Goal: Information Seeking & Learning: Understand process/instructions

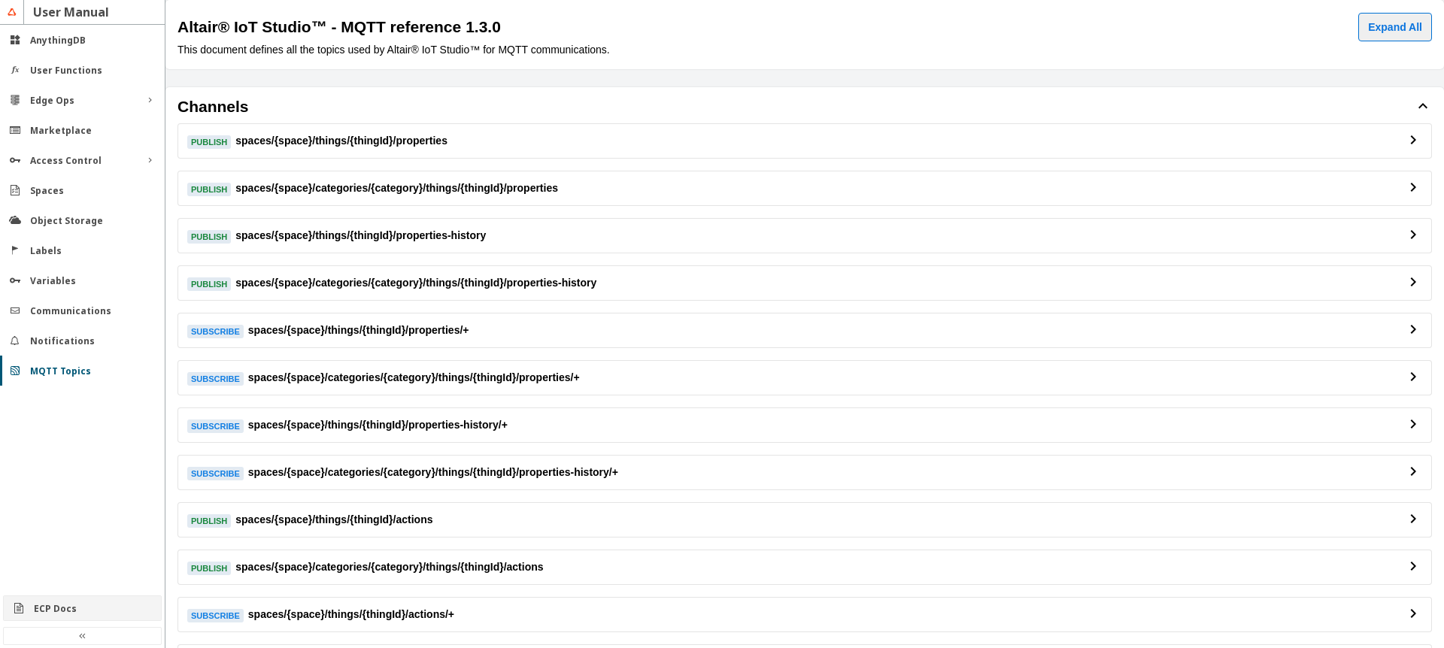
click at [59, 618] on div "ECP Docs" at bounding box center [82, 609] width 157 height 24
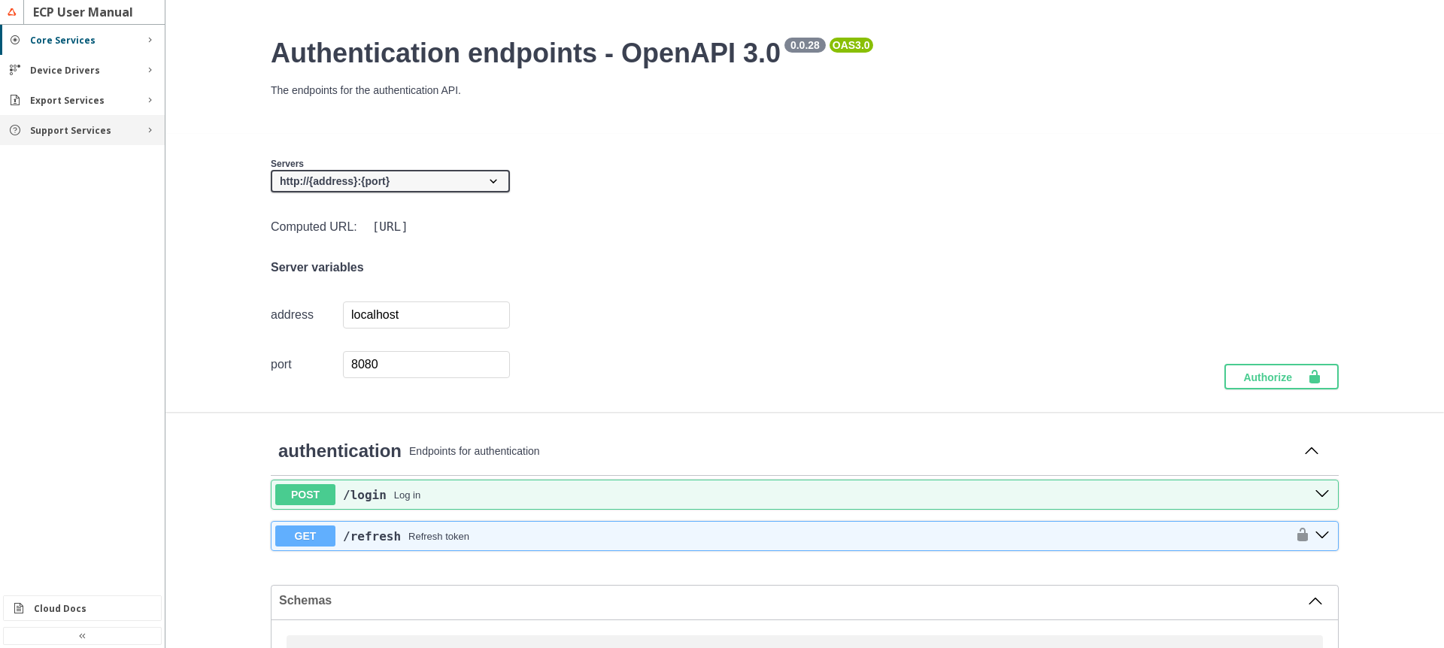
click at [96, 141] on div "Support Services" at bounding box center [82, 130] width 165 height 30
click at [102, 161] on div "Functions" at bounding box center [88, 158] width 99 height 13
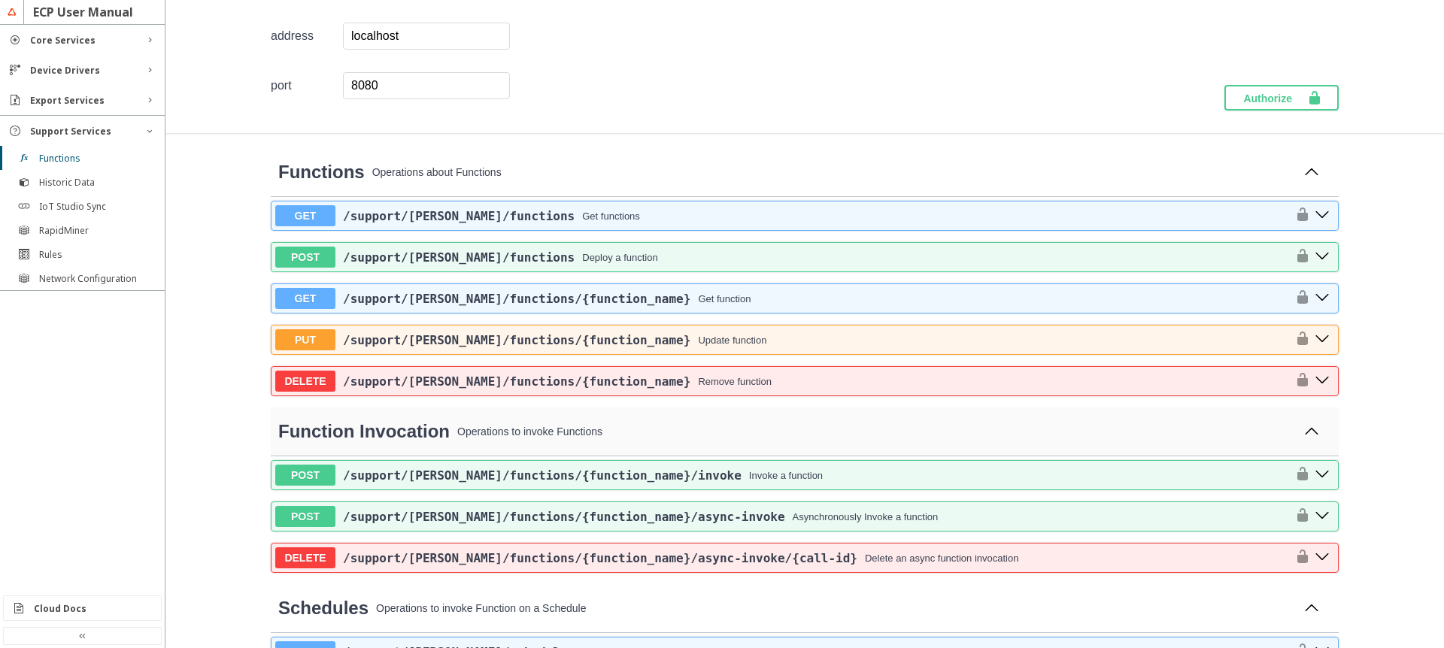
scroll to position [271, 0]
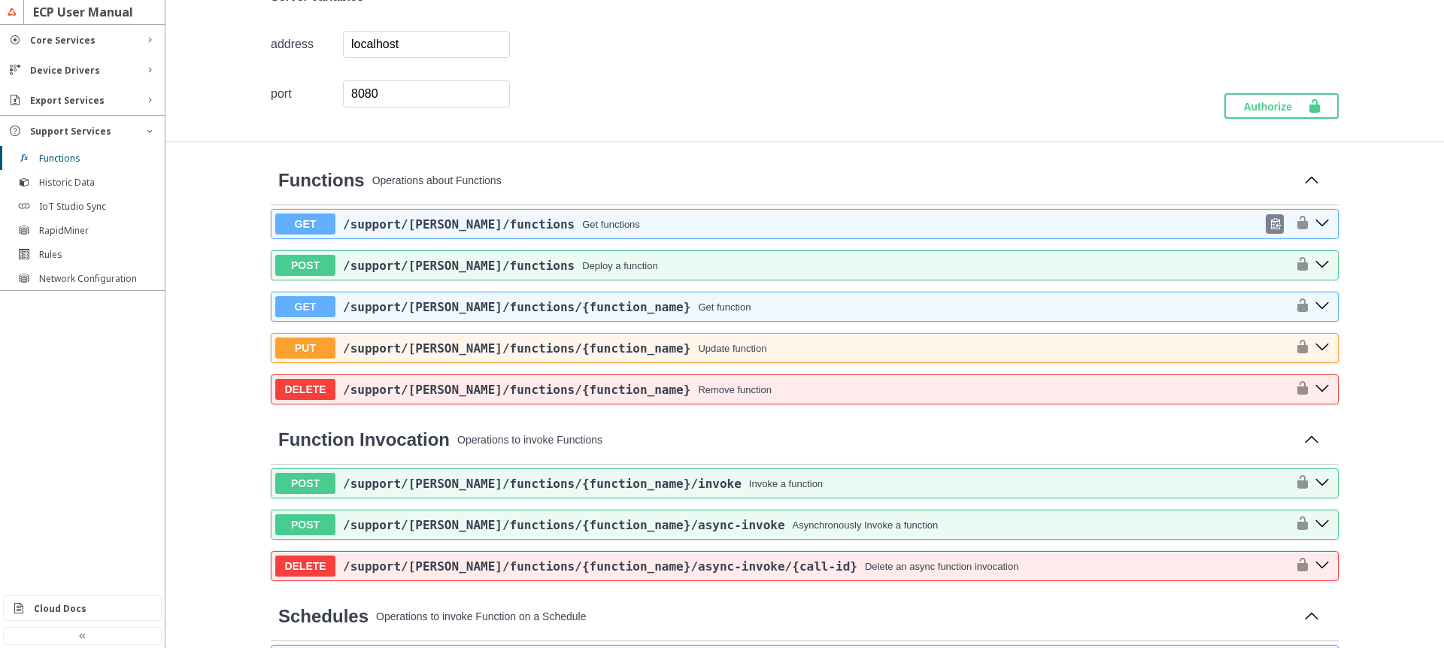
click at [374, 227] on span "/support /faas /functions" at bounding box center [459, 224] width 232 height 14
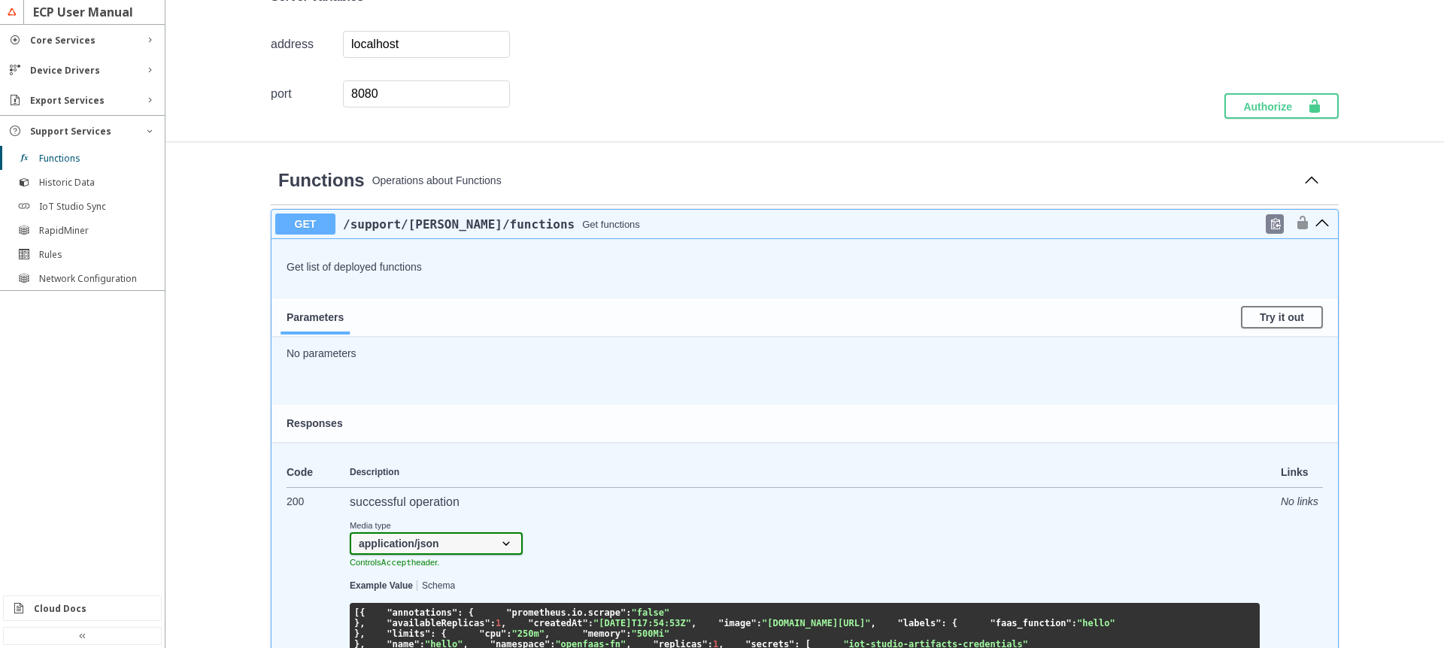
click at [430, 223] on span "/support /faas /functions" at bounding box center [459, 224] width 232 height 14
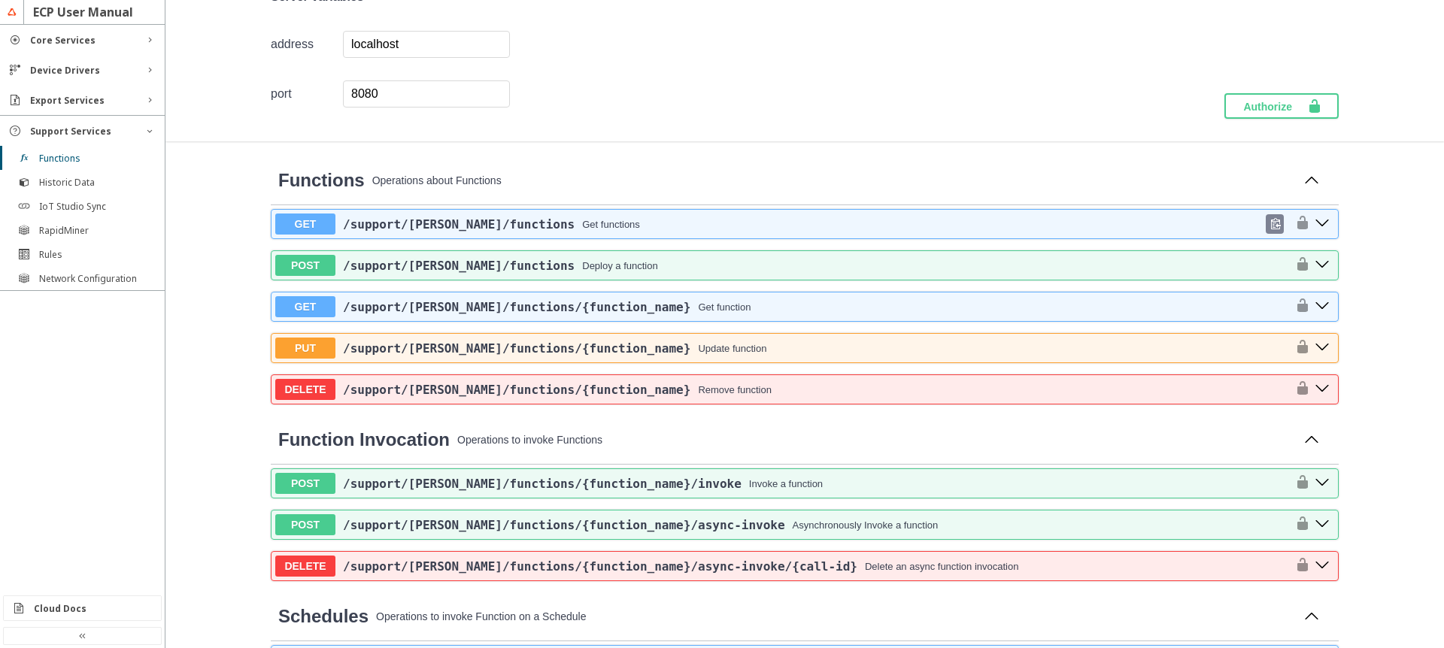
click at [430, 223] on span "/support /faas /functions" at bounding box center [459, 224] width 232 height 14
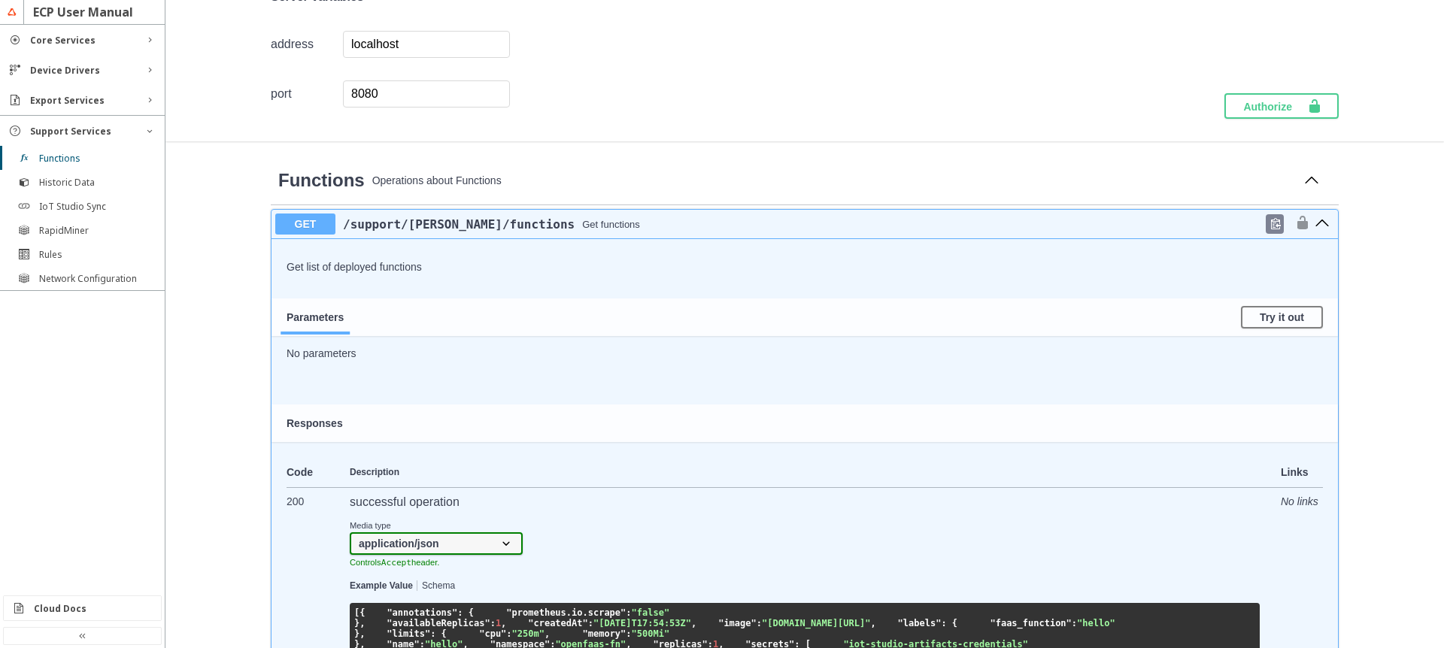
click at [430, 223] on span "/support /faas /functions" at bounding box center [459, 224] width 232 height 14
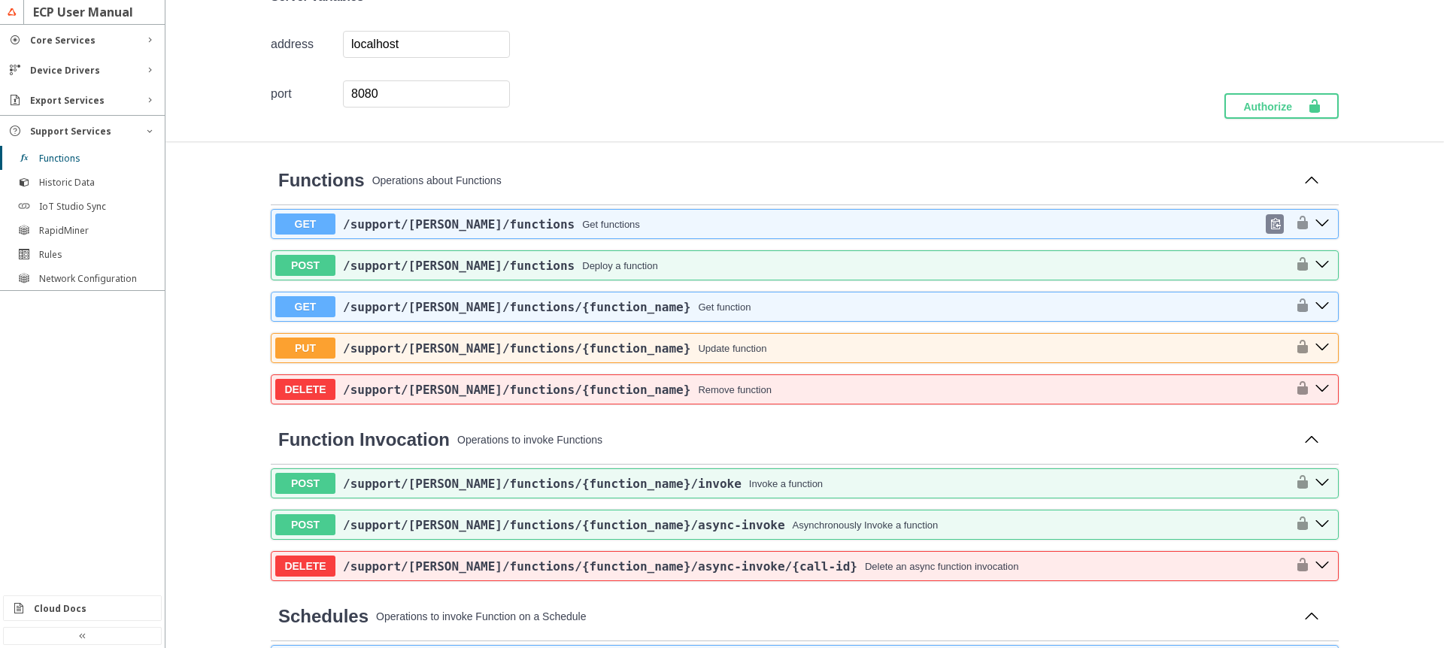
scroll to position [361, 0]
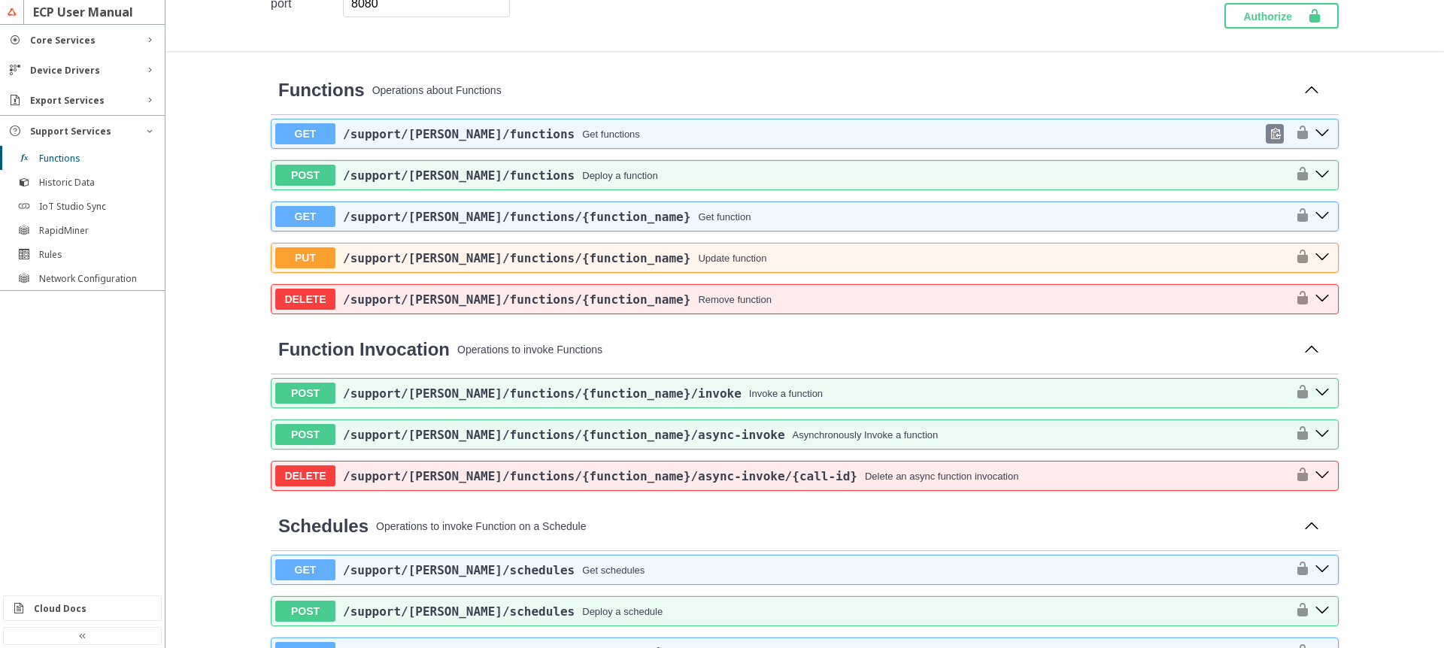
click at [427, 138] on span "/support /faas /functions" at bounding box center [459, 134] width 232 height 14
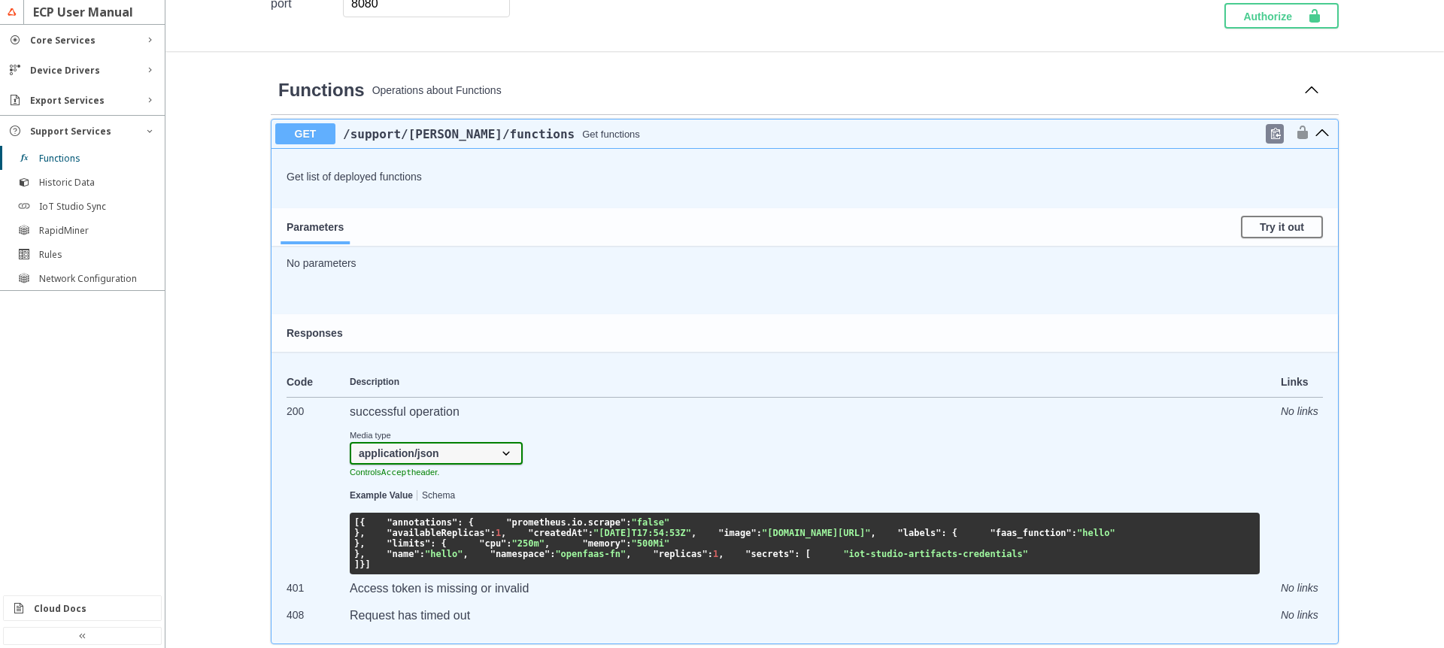
click at [427, 138] on span "/support /faas /functions" at bounding box center [459, 134] width 232 height 14
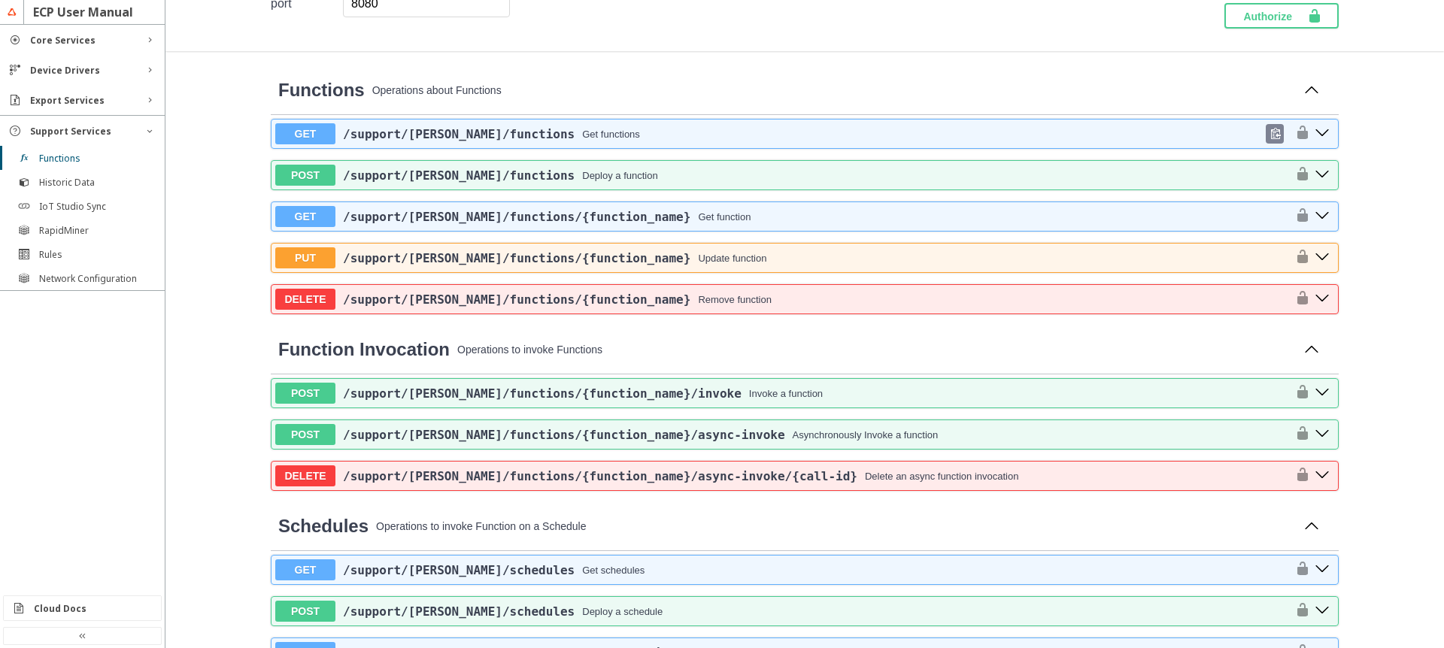
click at [427, 138] on span "/support /faas /functions" at bounding box center [459, 134] width 232 height 14
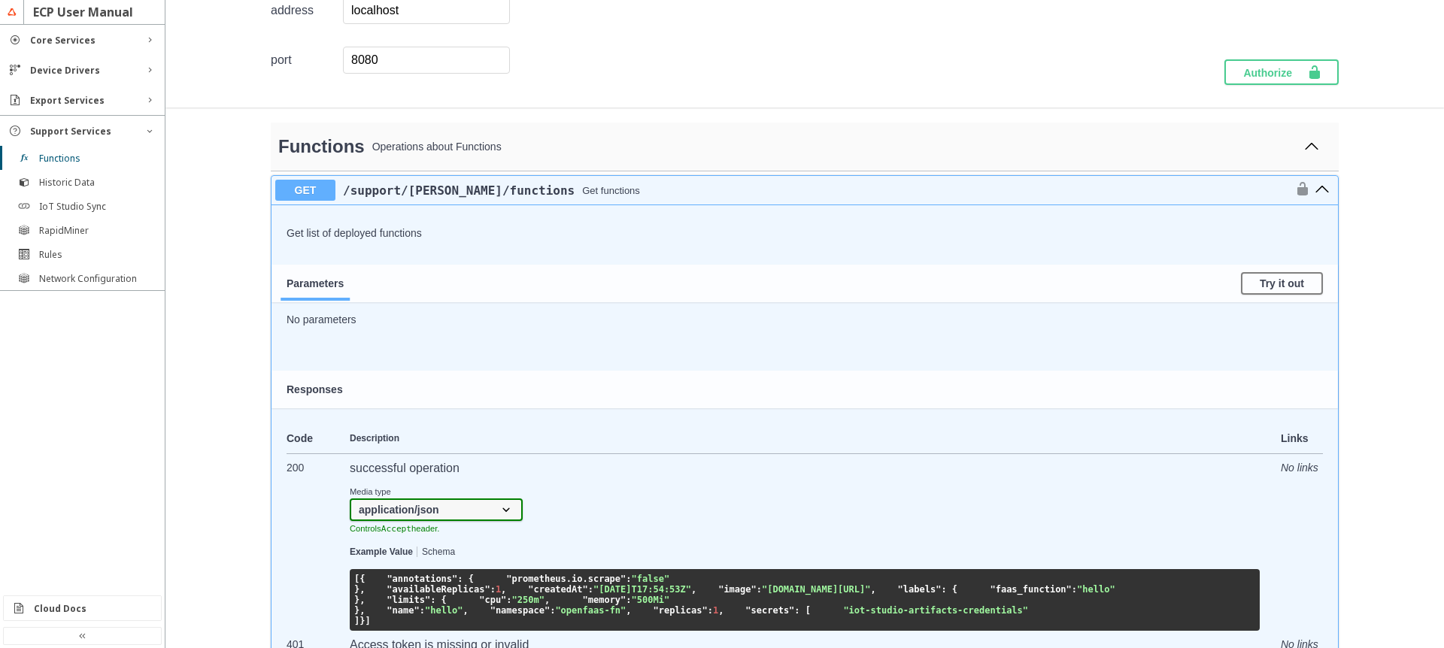
scroll to position [271, 0]
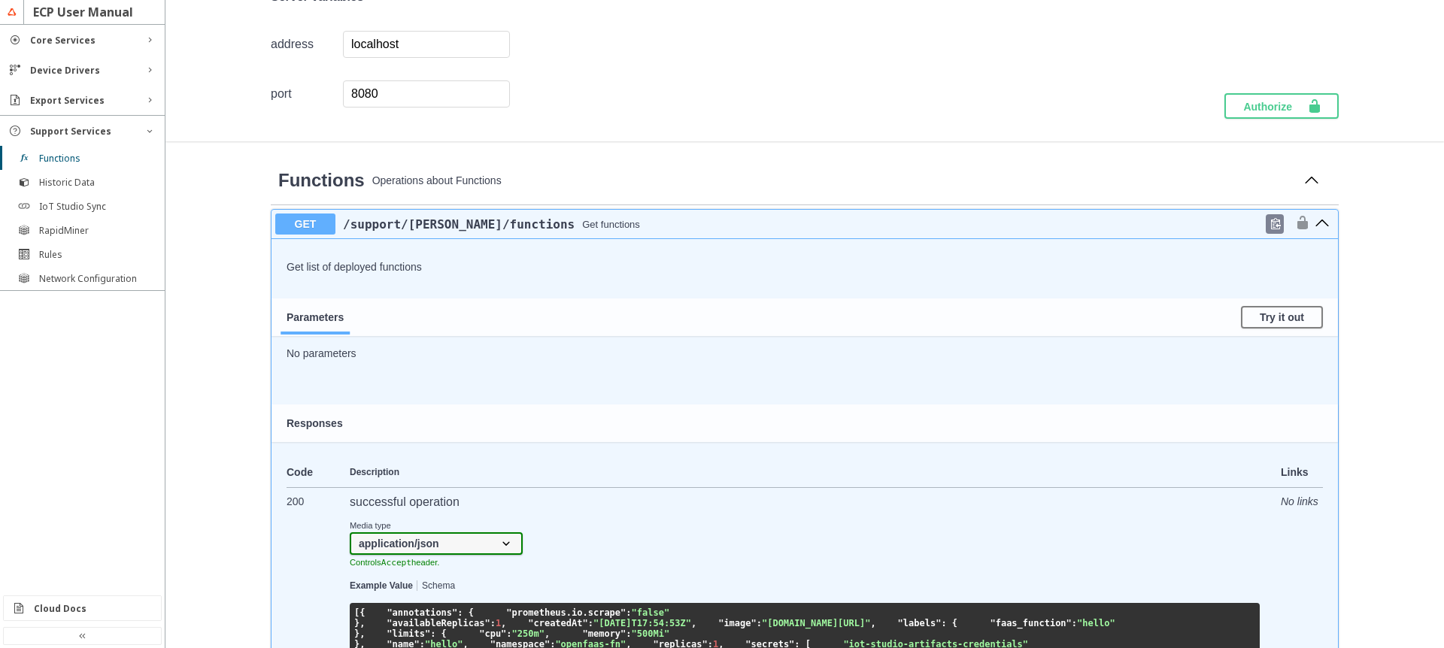
click at [436, 222] on span "/support /faas /functions" at bounding box center [459, 224] width 232 height 14
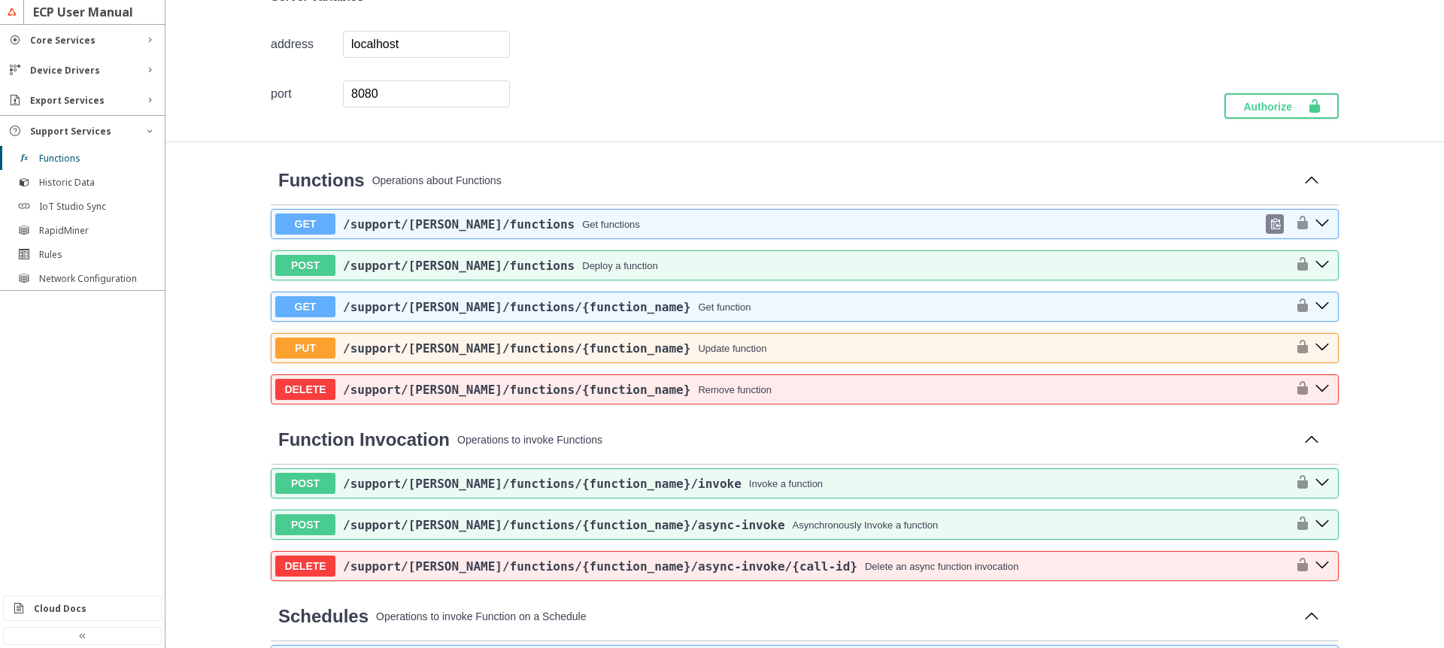
click at [442, 230] on span "/support /faas /functions" at bounding box center [459, 224] width 232 height 14
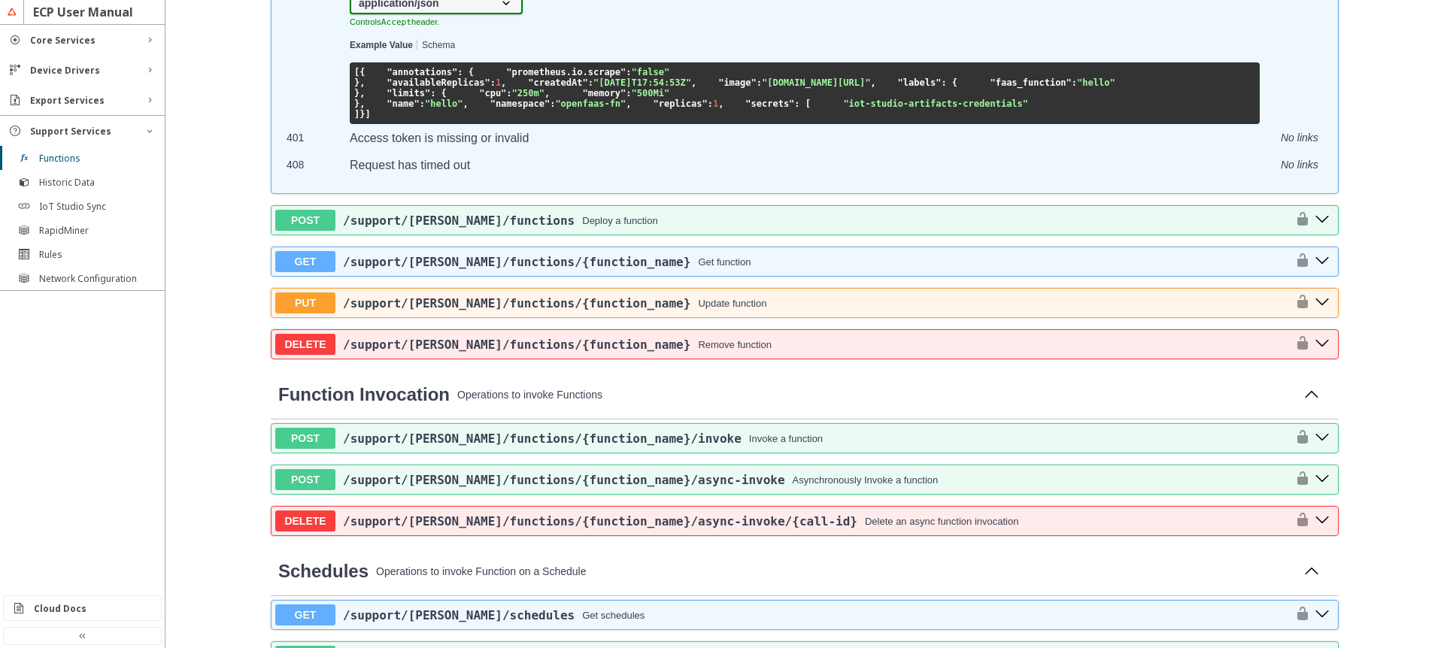
scroll to position [812, 0]
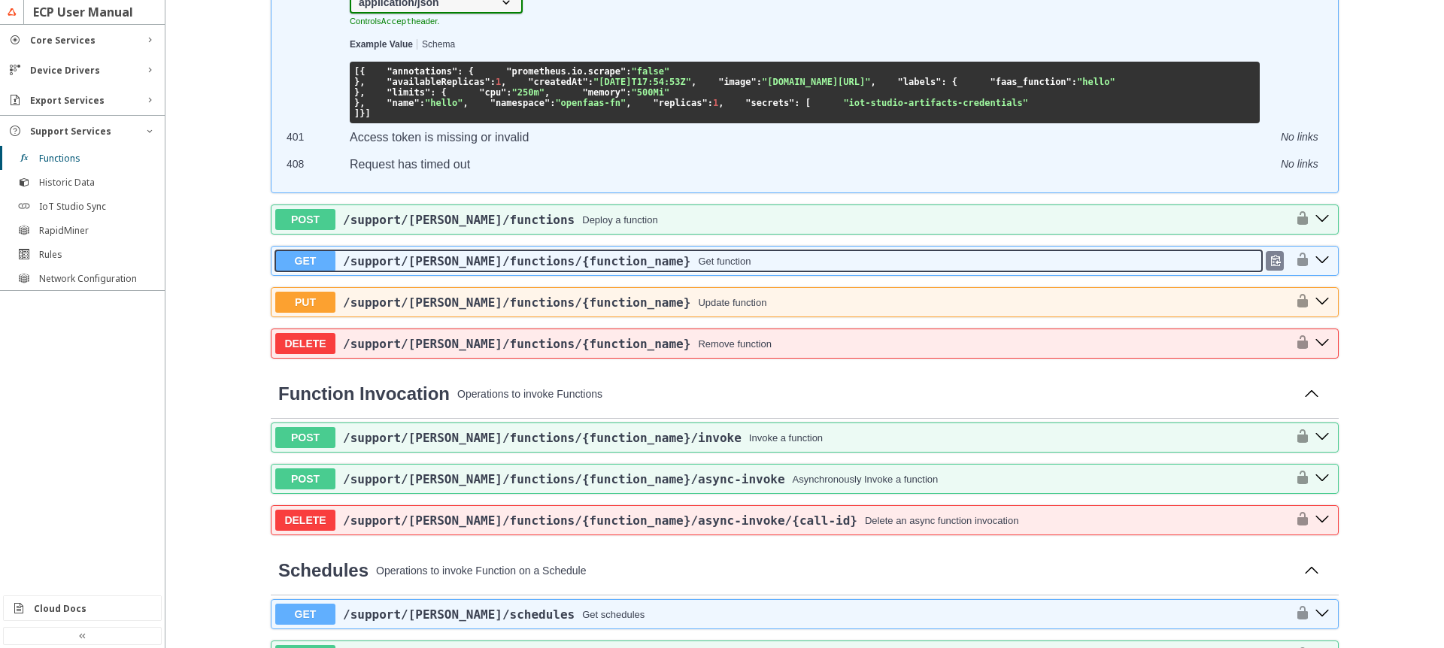
click at [725, 269] on div "/support /faas /functions /{function_name} Get function" at bounding box center [799, 261] width 927 height 14
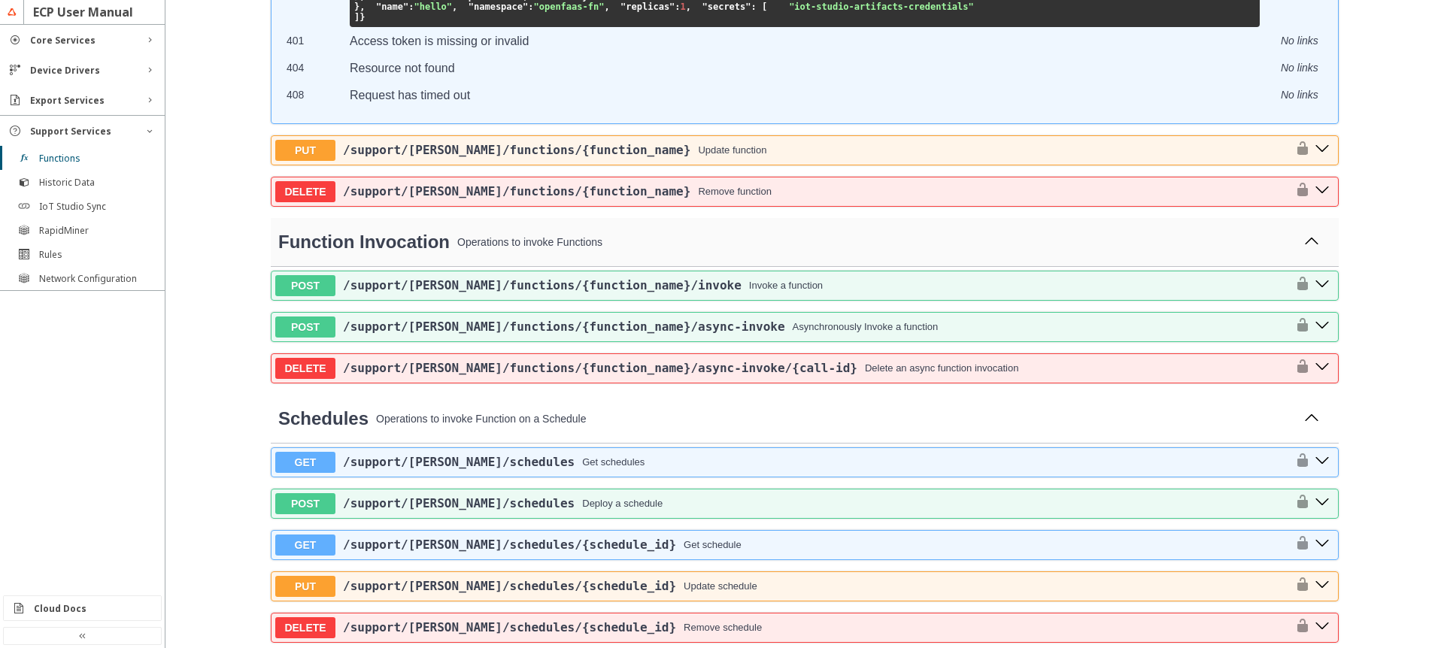
scroll to position [1535, 0]
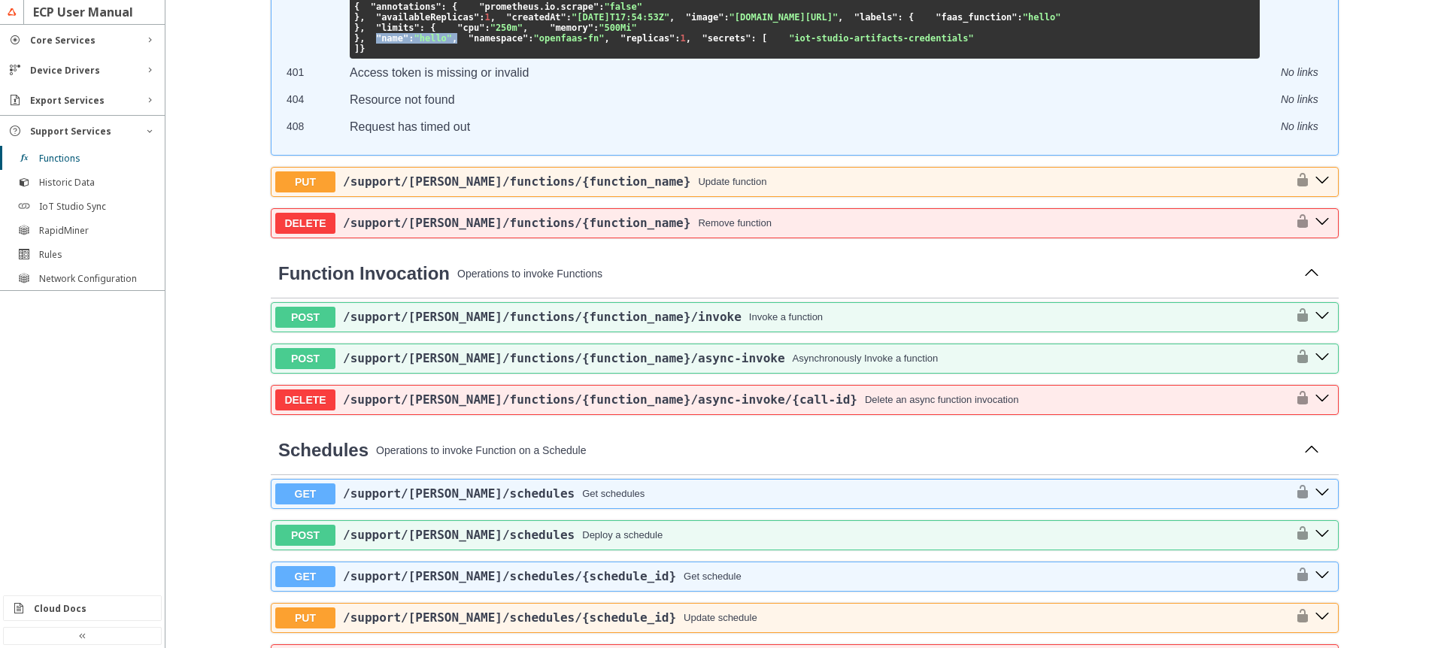
drag, startPoint x: 360, startPoint y: 341, endPoint x: 465, endPoint y: 346, distance: 104.7
click at [465, 59] on pre "{ "annotations" : { "prometheus.io.scrape" : "false" }, "availableReplicas" : 1…" at bounding box center [805, 28] width 910 height 62
drag, startPoint x: 368, startPoint y: 246, endPoint x: 559, endPoint y: 253, distance: 191.2
click at [559, 59] on pre "{ "annotations" : { "prometheus.io.scrape" : "false" }, "availableReplicas" : 1…" at bounding box center [805, 28] width 910 height 62
drag, startPoint x: 399, startPoint y: 285, endPoint x: 354, endPoint y: 268, distance: 48.3
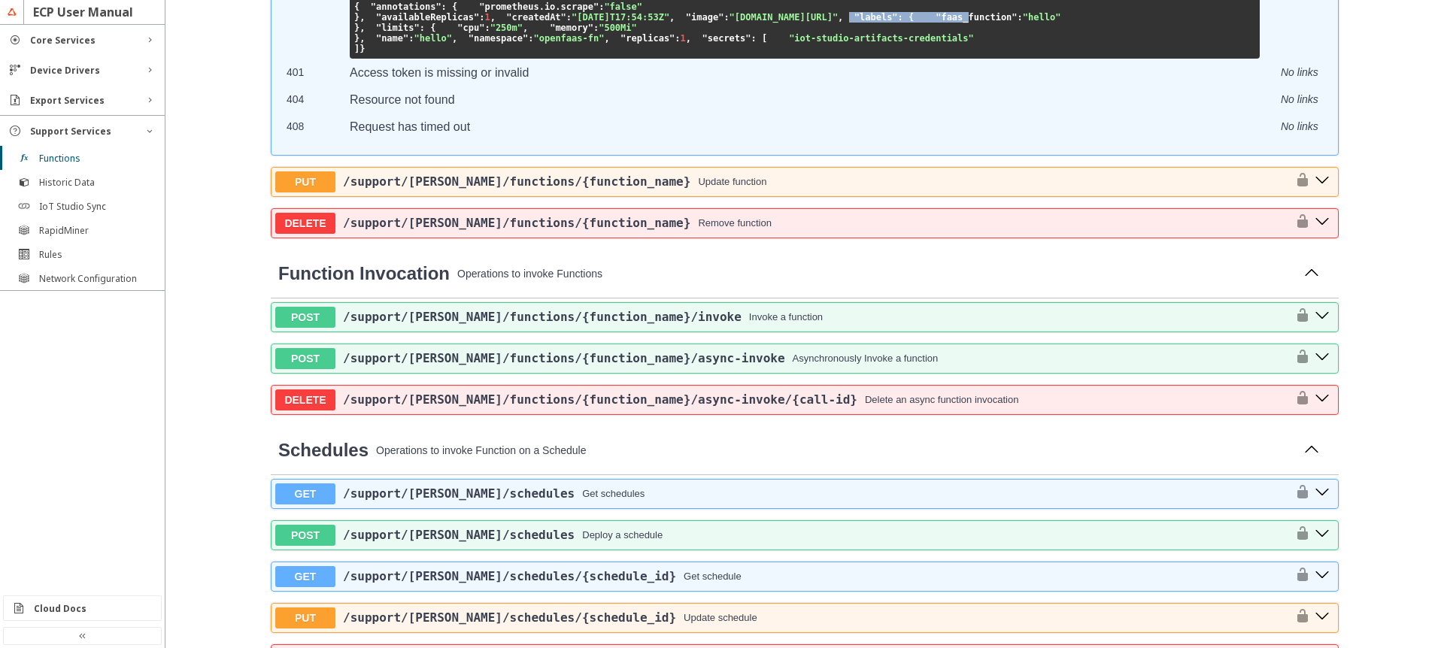
click at [354, 54] on code "{ "annotations" : { "prometheus.io.scrape" : "false" }, "availableReplicas" : 1…" at bounding box center [707, 28] width 706 height 53
click at [366, 54] on code "{ "annotations" : { "prometheus.io.scrape" : "false" }, "availableReplicas" : 1…" at bounding box center [707, 28] width 706 height 53
drag, startPoint x: 369, startPoint y: 293, endPoint x: 357, endPoint y: 261, distance: 34.3
click at [357, 54] on code "{ "annotations" : { "prometheus.io.scrape" : "false" }, "availableReplicas" : 1…" at bounding box center [707, 28] width 706 height 53
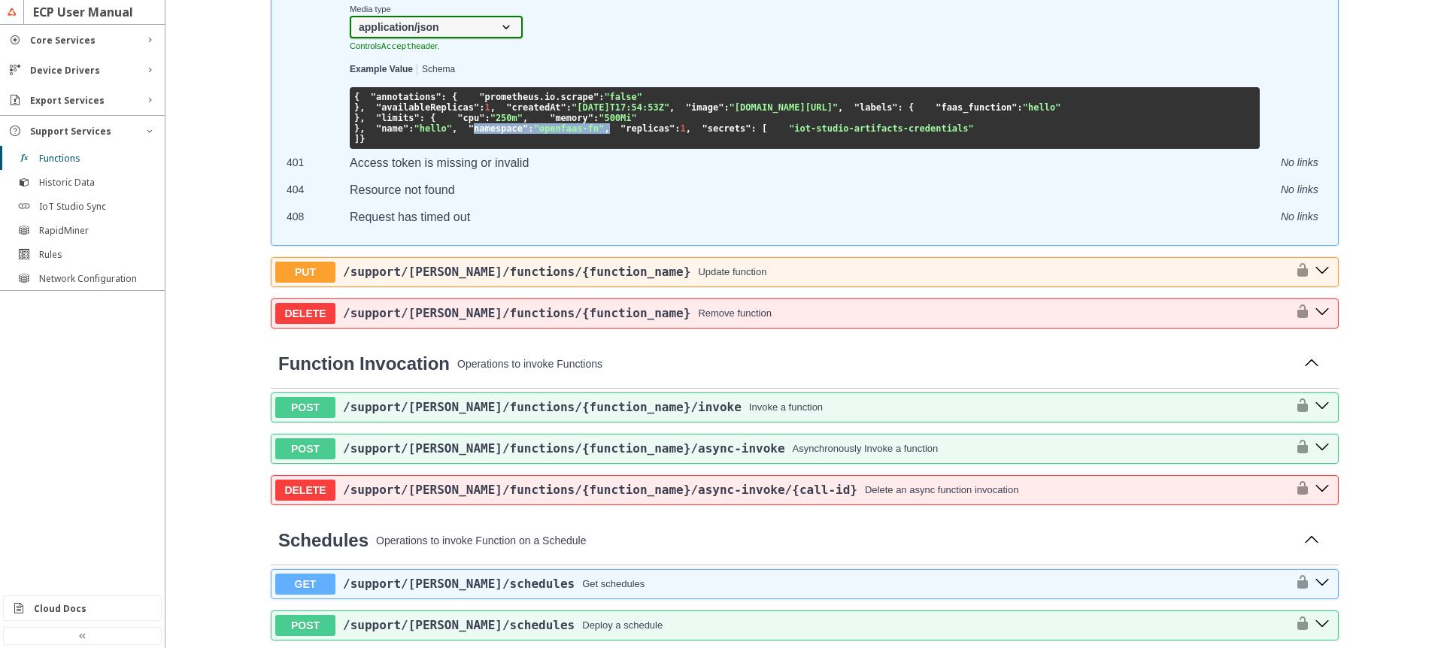
drag, startPoint x: 504, startPoint y: 447, endPoint x: 372, endPoint y: 441, distance: 132.5
click at [372, 144] on code "{ "annotations" : { "prometheus.io.scrape" : "false" }, "availableReplicas" : 1…" at bounding box center [707, 118] width 706 height 53
click at [936, 113] on span ""faas_function"" at bounding box center [976, 107] width 81 height 11
drag, startPoint x: 398, startPoint y: 385, endPoint x: 363, endPoint y: 374, distance: 37.1
click at [363, 149] on pre "{ "annotations" : { "prometheus.io.scrape" : "false" }, "availableReplicas" : 1…" at bounding box center [805, 118] width 910 height 62
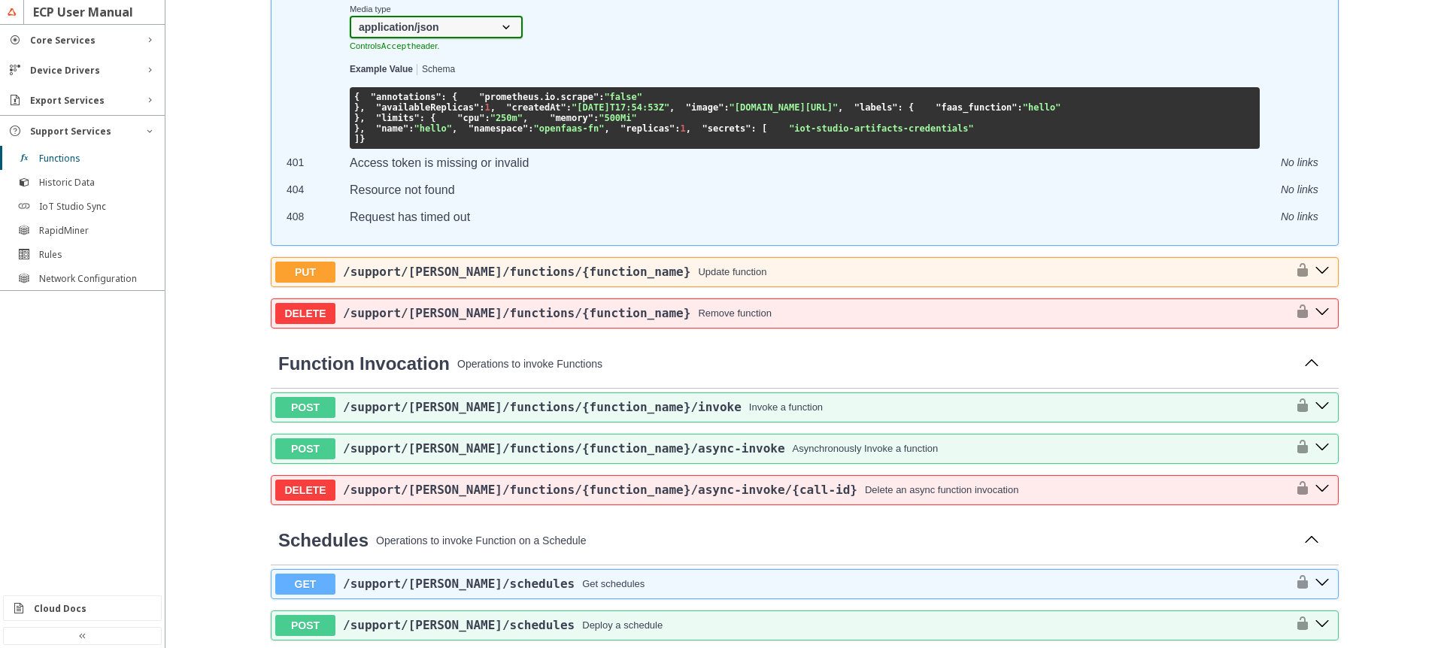
click at [914, 113] on span at bounding box center [925, 107] width 22 height 11
drag, startPoint x: 358, startPoint y: 363, endPoint x: 377, endPoint y: 380, distance: 25.1
click at [377, 149] on pre "{ "annotations" : { "prometheus.io.scrape" : "false" }, "availableReplicas" : 1…" at bounding box center [805, 118] width 910 height 62
click at [936, 113] on span ""faas_function"" at bounding box center [976, 107] width 81 height 11
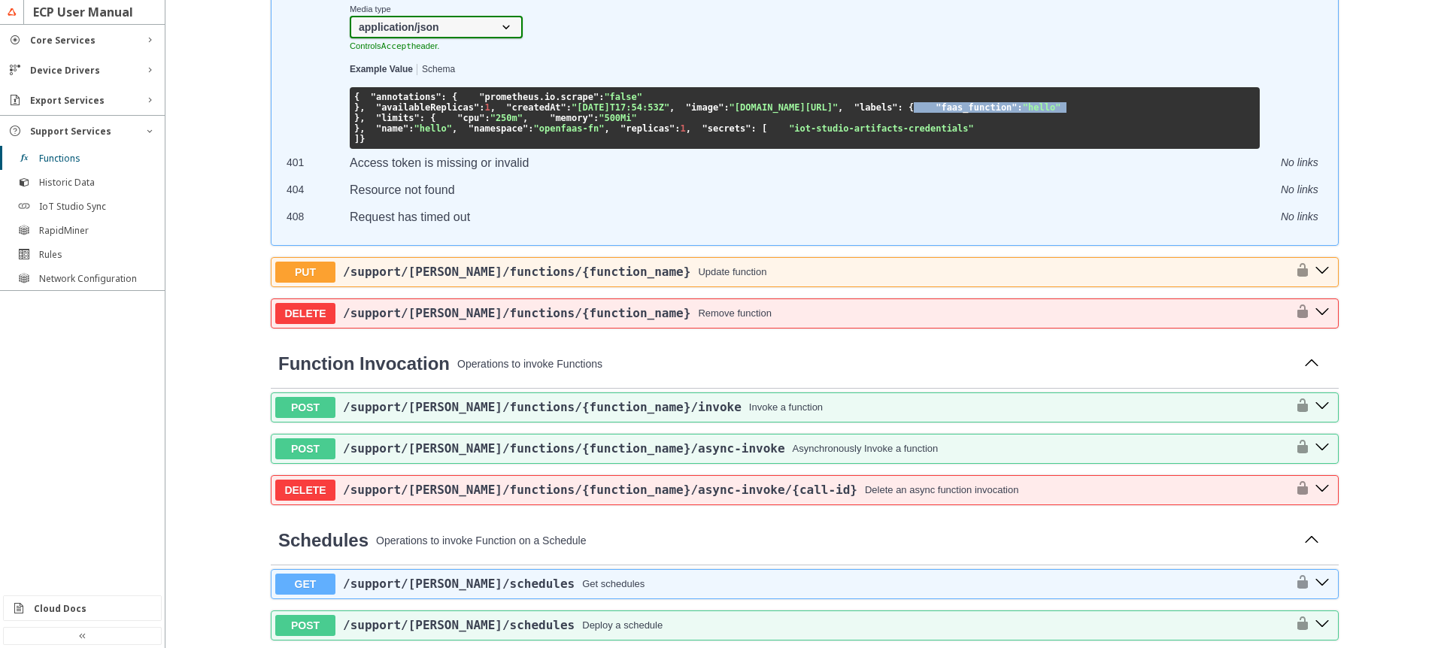
click at [936, 113] on span ""faas_function"" at bounding box center [976, 107] width 81 height 11
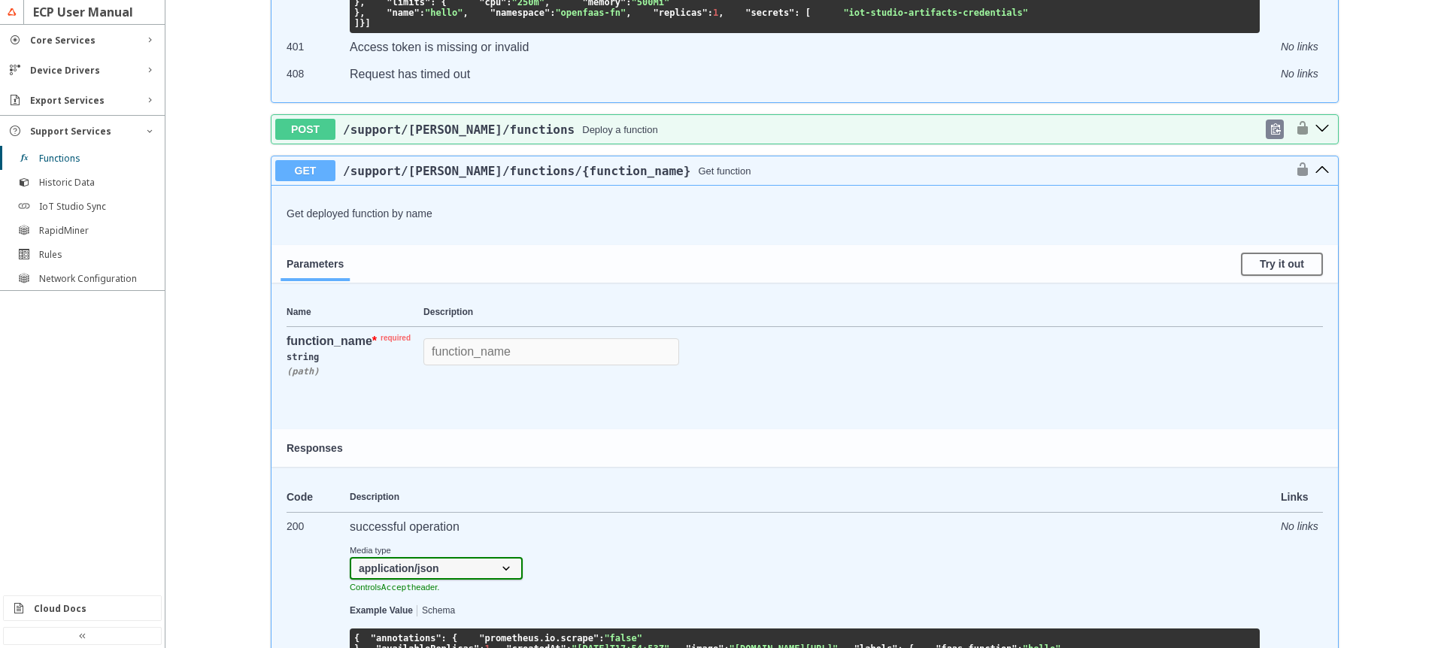
click at [401, 137] on span "/support /faas /functions" at bounding box center [459, 130] width 232 height 14
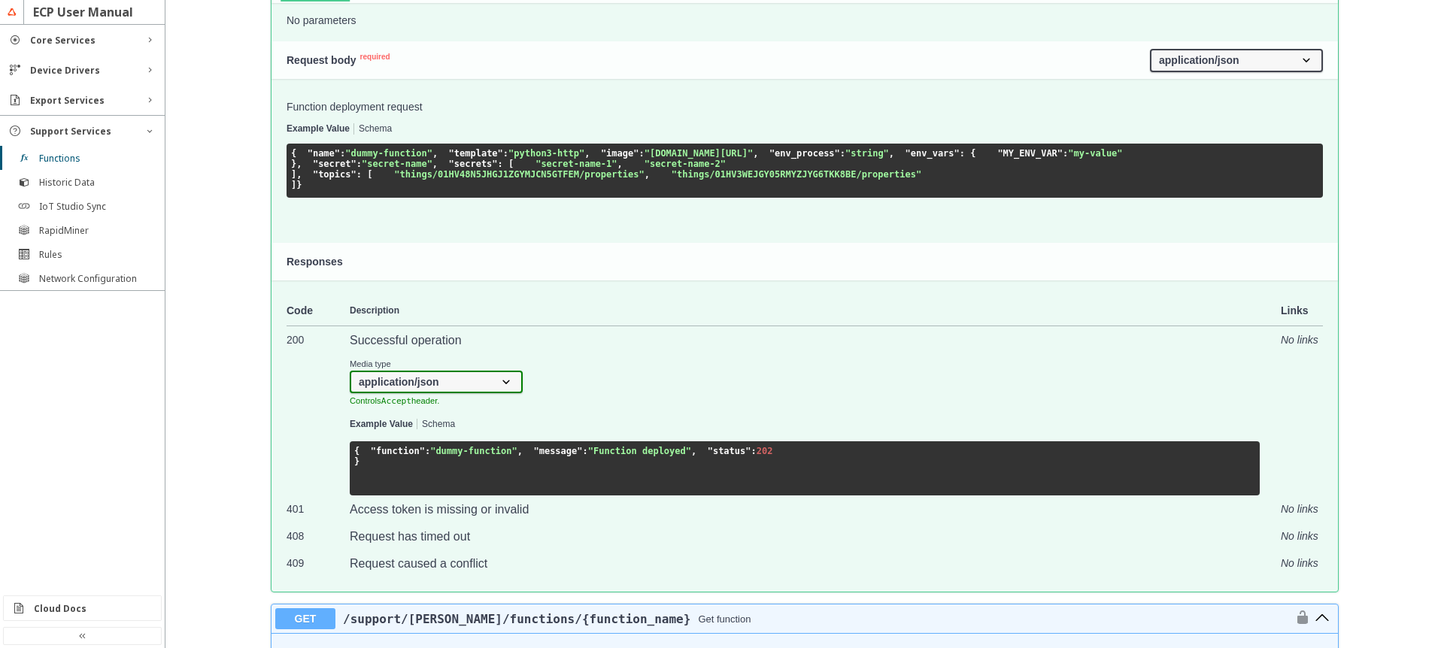
scroll to position [1174, 0]
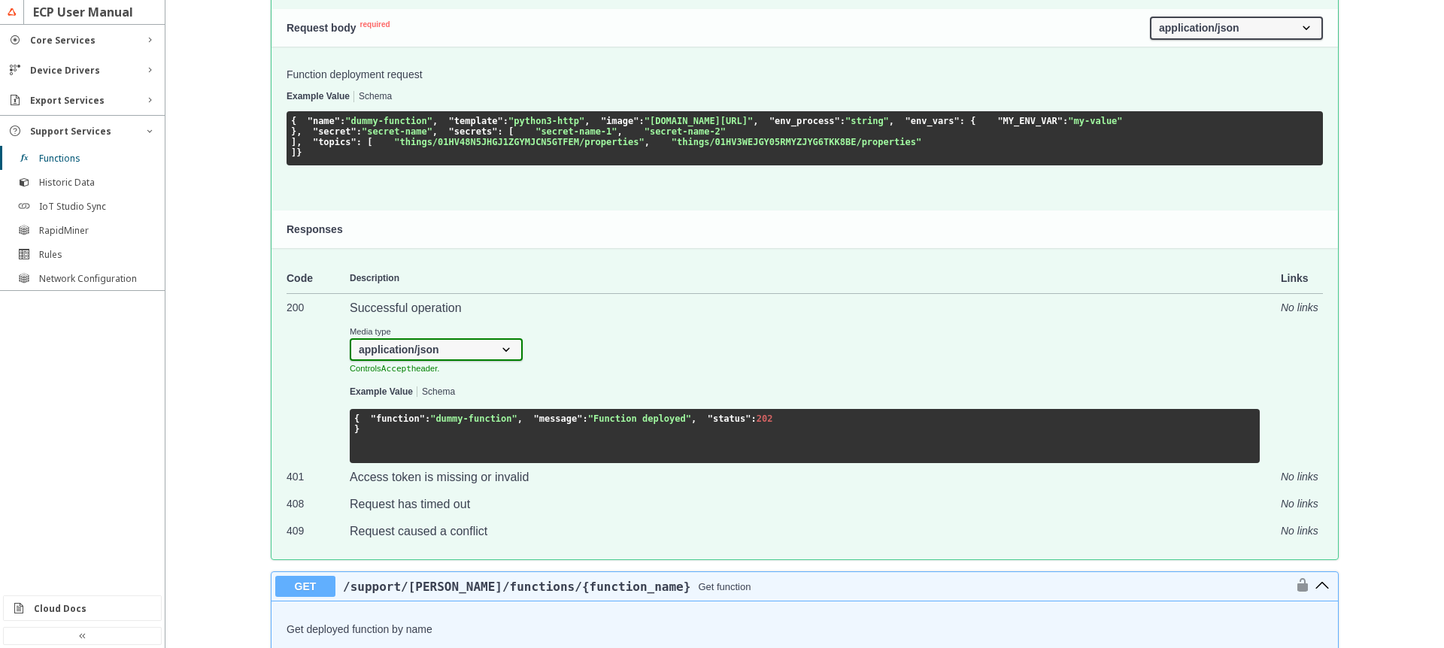
click at [367, 166] on div "Function deployment request Example Value Schema { "name" : "dummy-function" , …" at bounding box center [805, 116] width 1037 height 97
click at [386, 102] on button "Schema" at bounding box center [375, 97] width 33 height 11
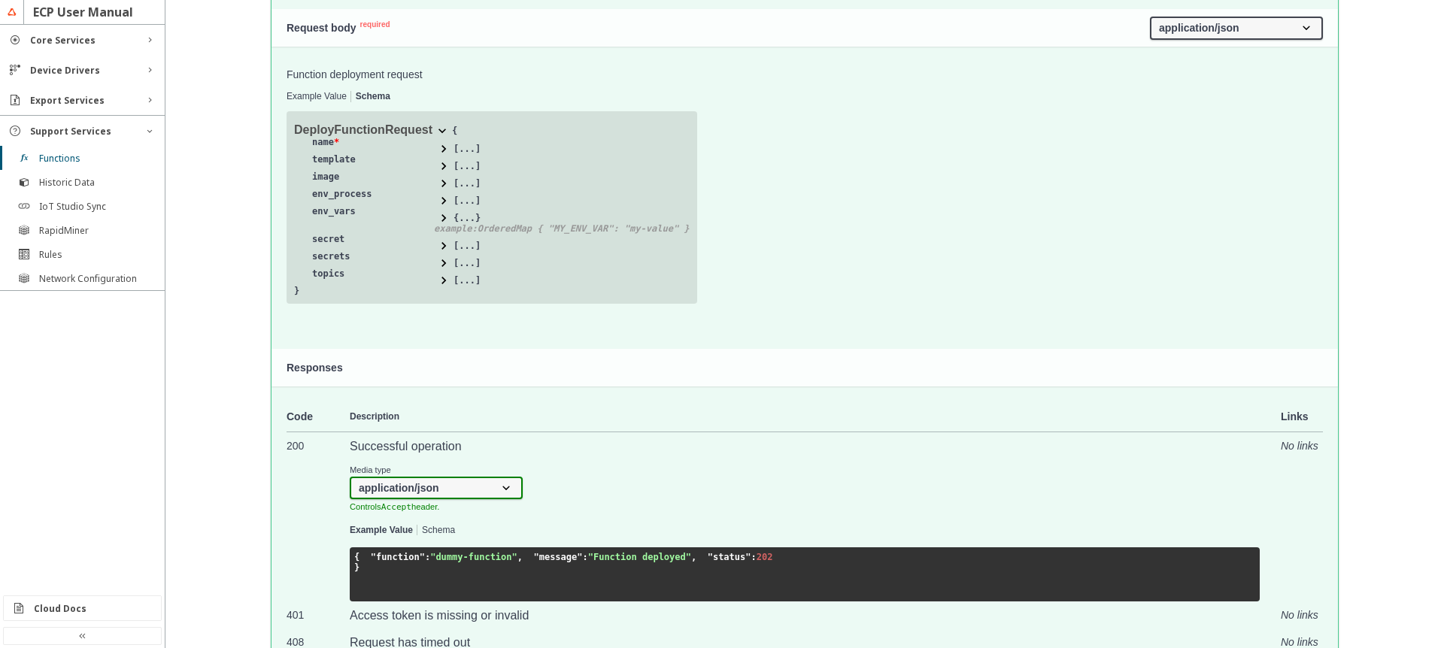
click at [320, 34] on h4 "Request body" at bounding box center [719, 28] width 864 height 12
click at [324, 102] on button "Example Value" at bounding box center [317, 97] width 60 height 11
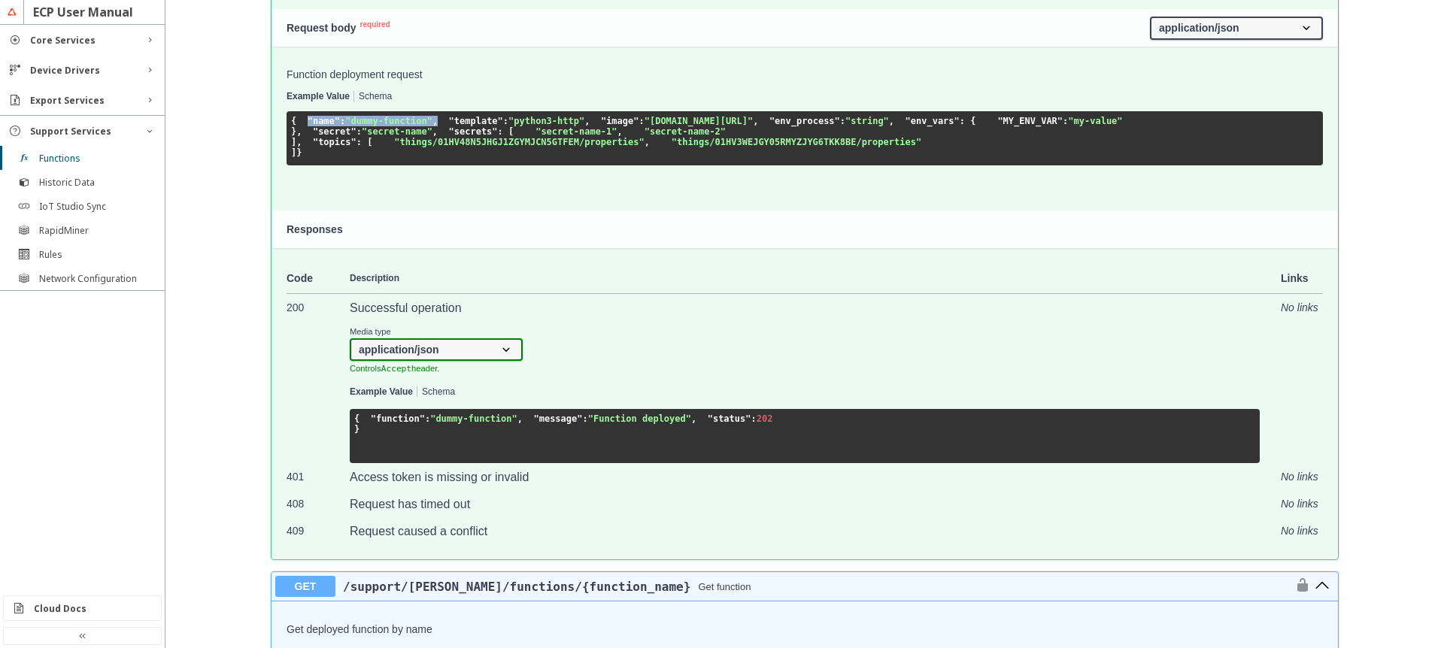
drag, startPoint x: 297, startPoint y: 323, endPoint x: 490, endPoint y: 326, distance: 192.6
click at [490, 166] on pre "{ "name" : "dummy-function" , "template" : "python3-http" , "image" : "hub.dock…" at bounding box center [805, 138] width 1037 height 54
click at [484, 166] on pre "{ "name" : "dummy-function" , "template" : "python3-http" , "image" : "hub.dock…" at bounding box center [805, 138] width 1037 height 54
drag, startPoint x: 287, startPoint y: 312, endPoint x: 453, endPoint y: 323, distance: 165.8
click at [453, 166] on pre "{ "name" : "dummy-function" , "template" : "python3-http" , "image" : "hub.dock…" at bounding box center [805, 138] width 1037 height 54
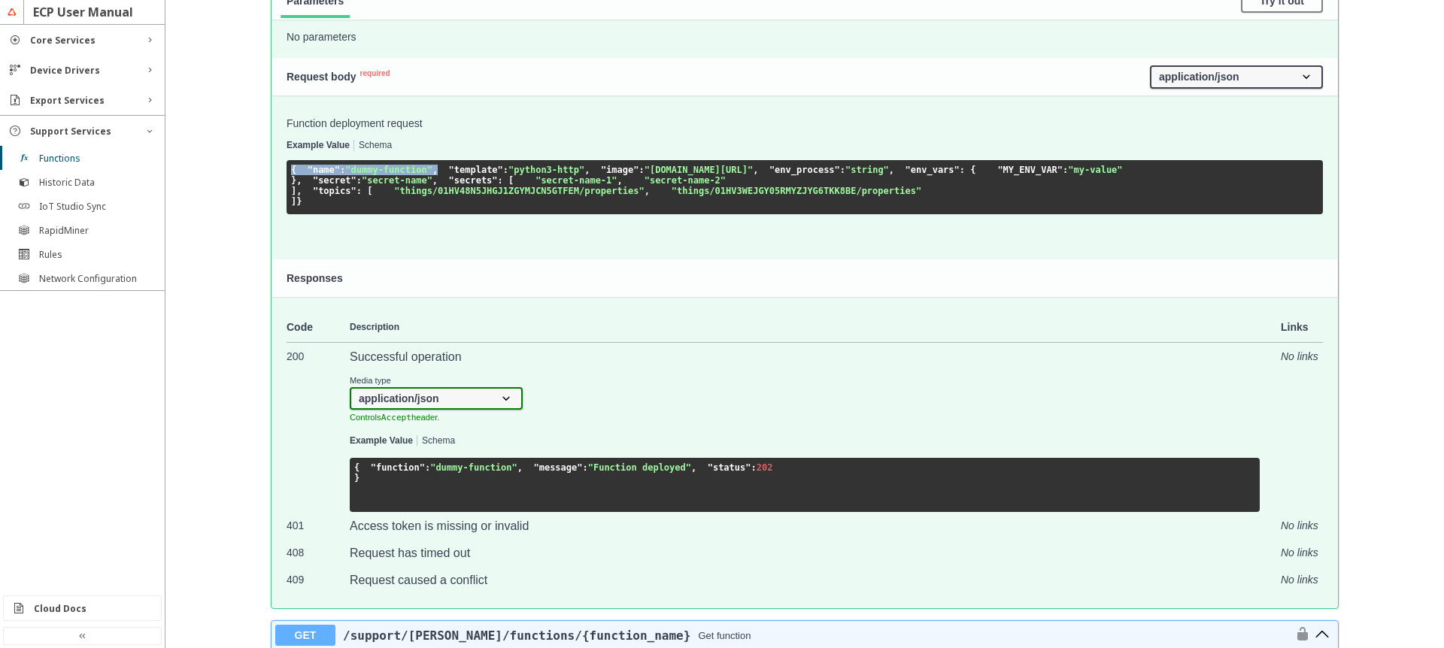
scroll to position [1083, 0]
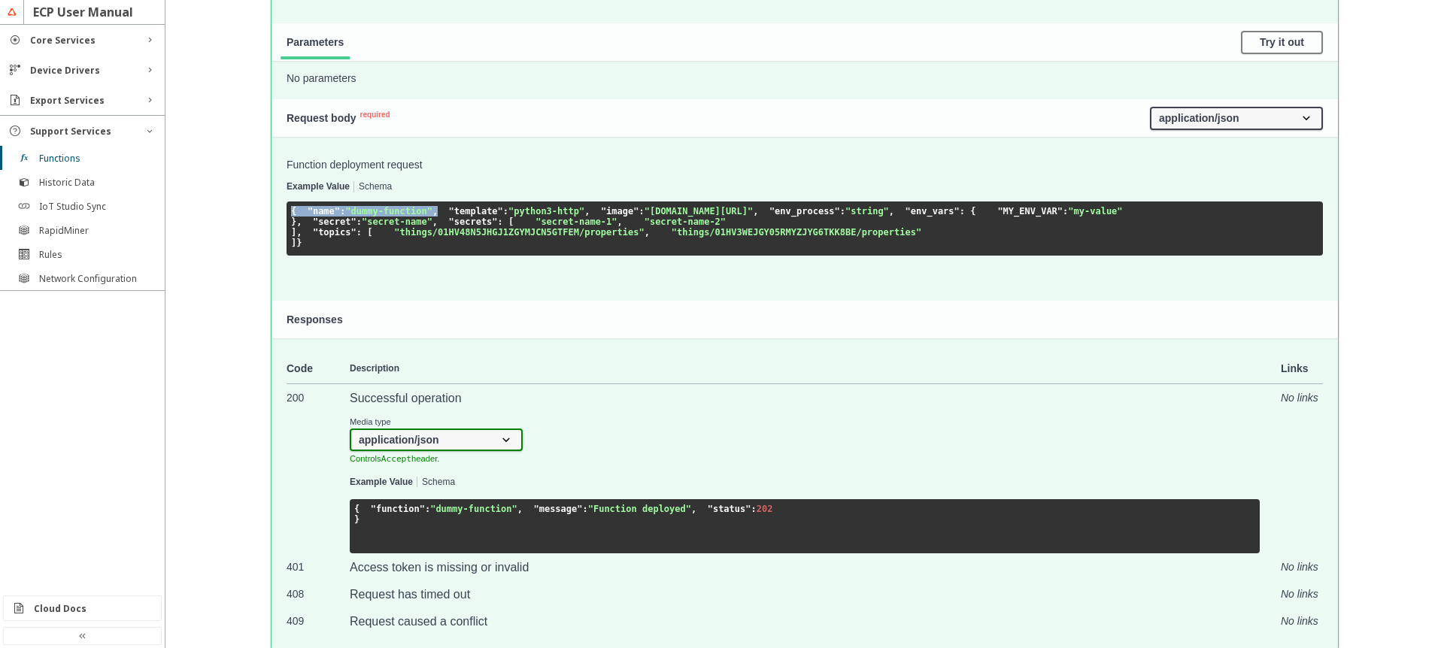
click at [372, 193] on button "Schema" at bounding box center [375, 187] width 33 height 11
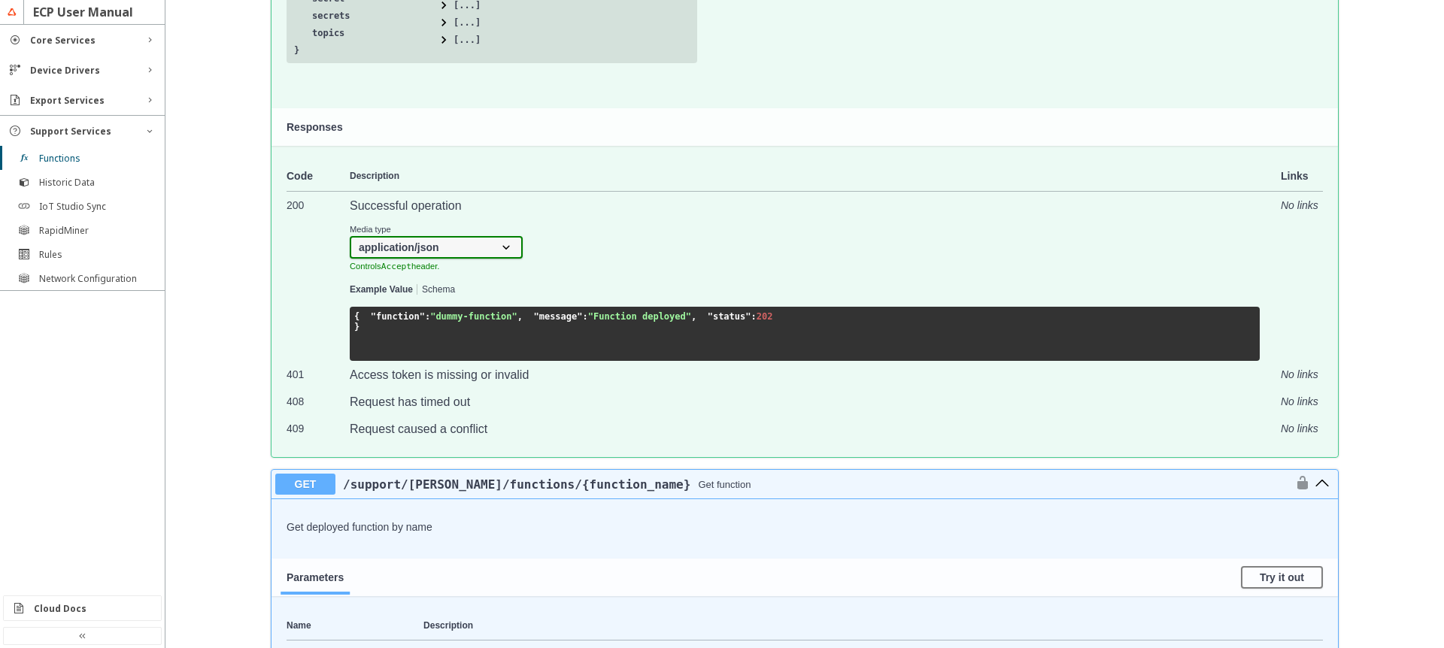
scroll to position [1354, 0]
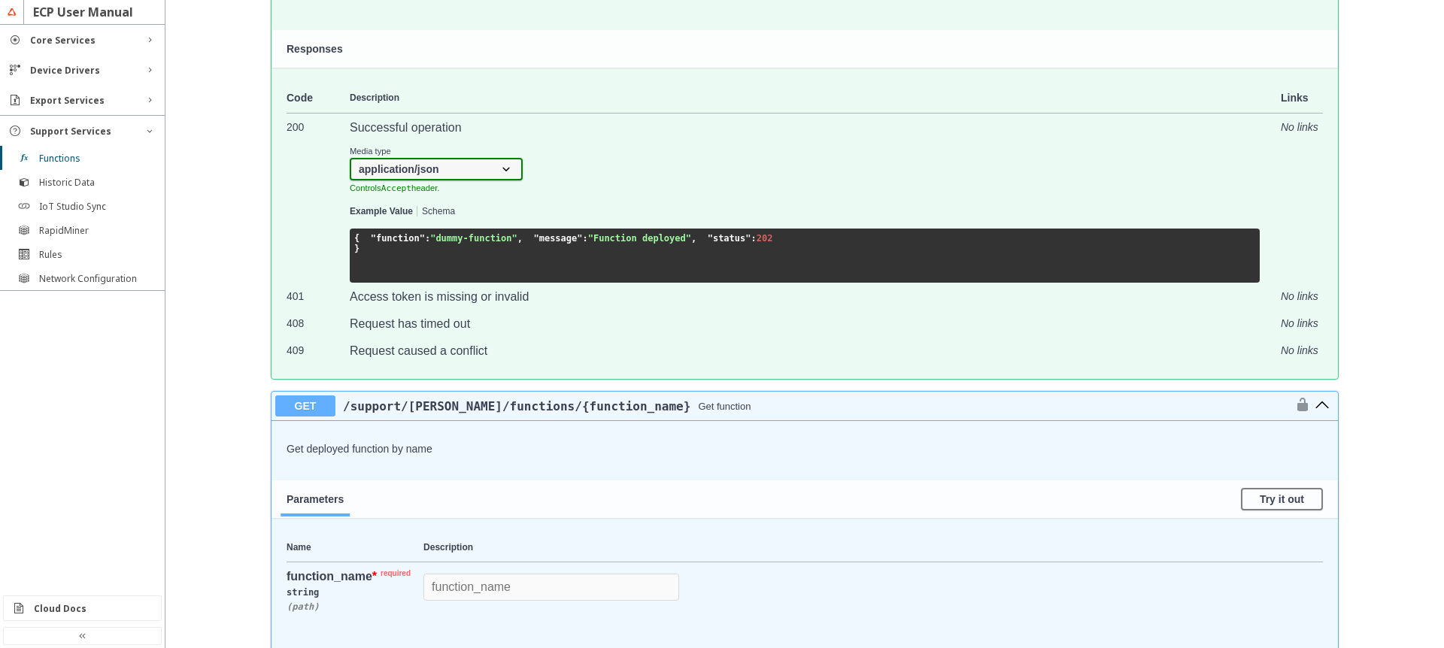
drag, startPoint x: 351, startPoint y: 154, endPoint x: 452, endPoint y: 149, distance: 100.9
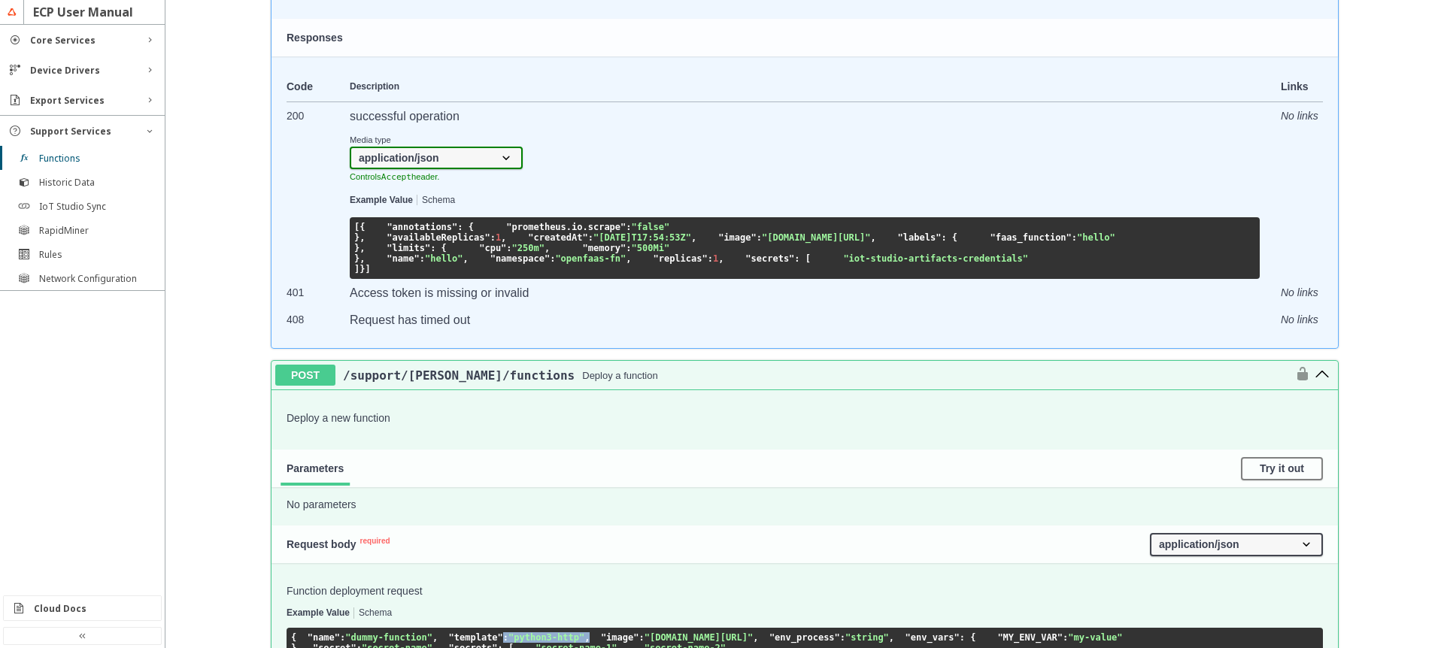
scroll to position [632, 0]
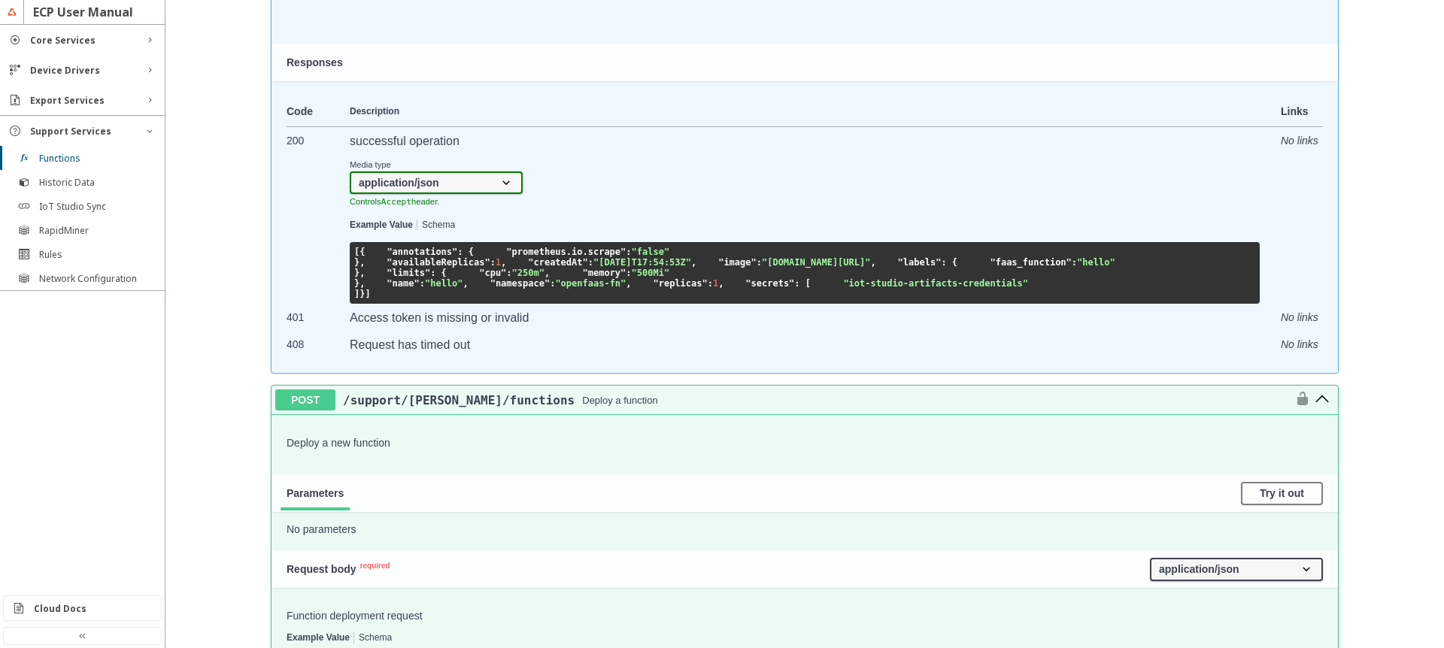
click at [423, 223] on button "Schema" at bounding box center [438, 225] width 33 height 11
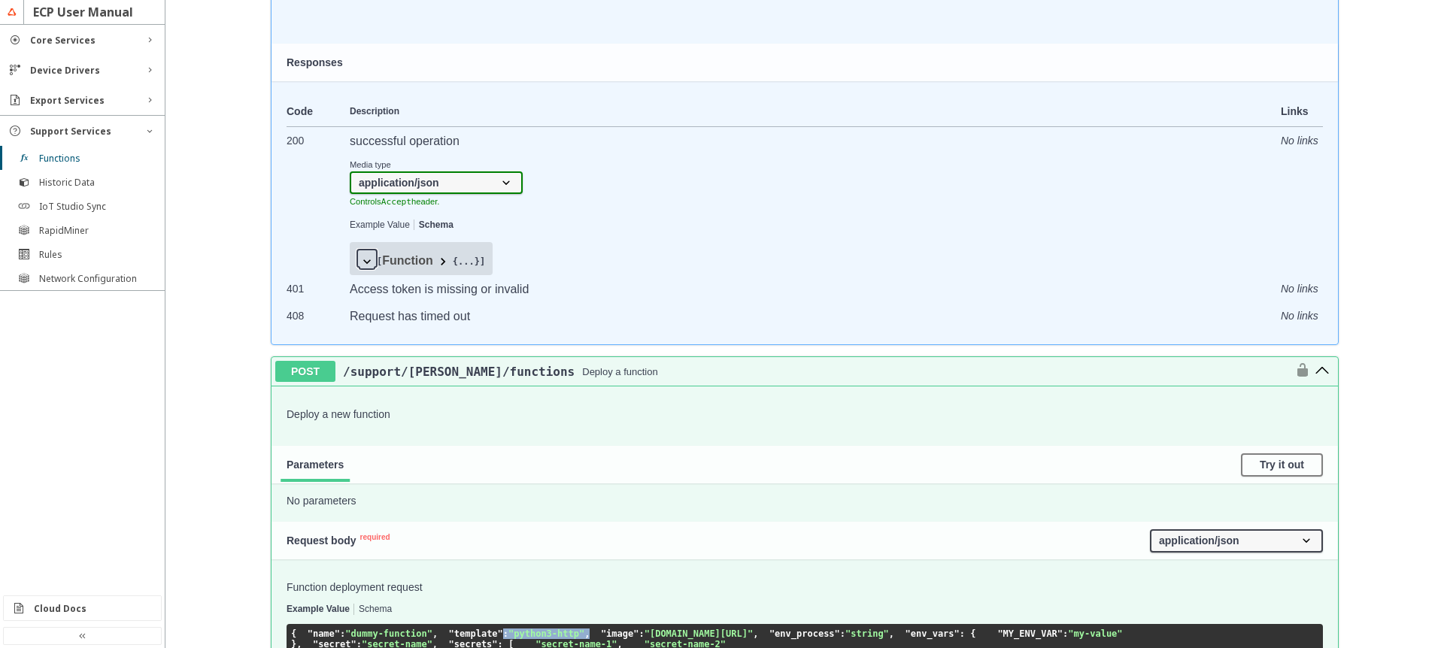
click at [370, 263] on button at bounding box center [367, 258] width 20 height 17
click at [363, 266] on span at bounding box center [367, 261] width 15 height 15
click at [475, 260] on span "}" at bounding box center [477, 262] width 5 height 11
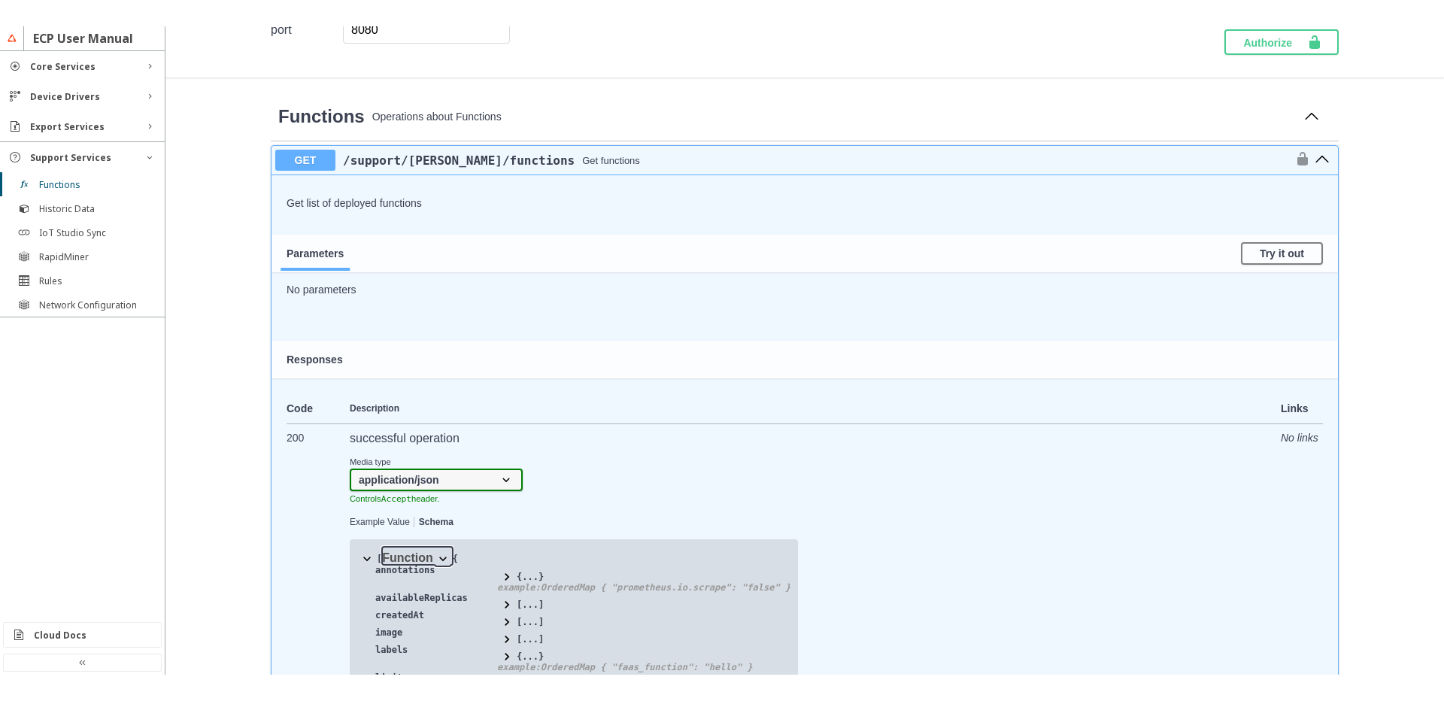
scroll to position [271, 0]
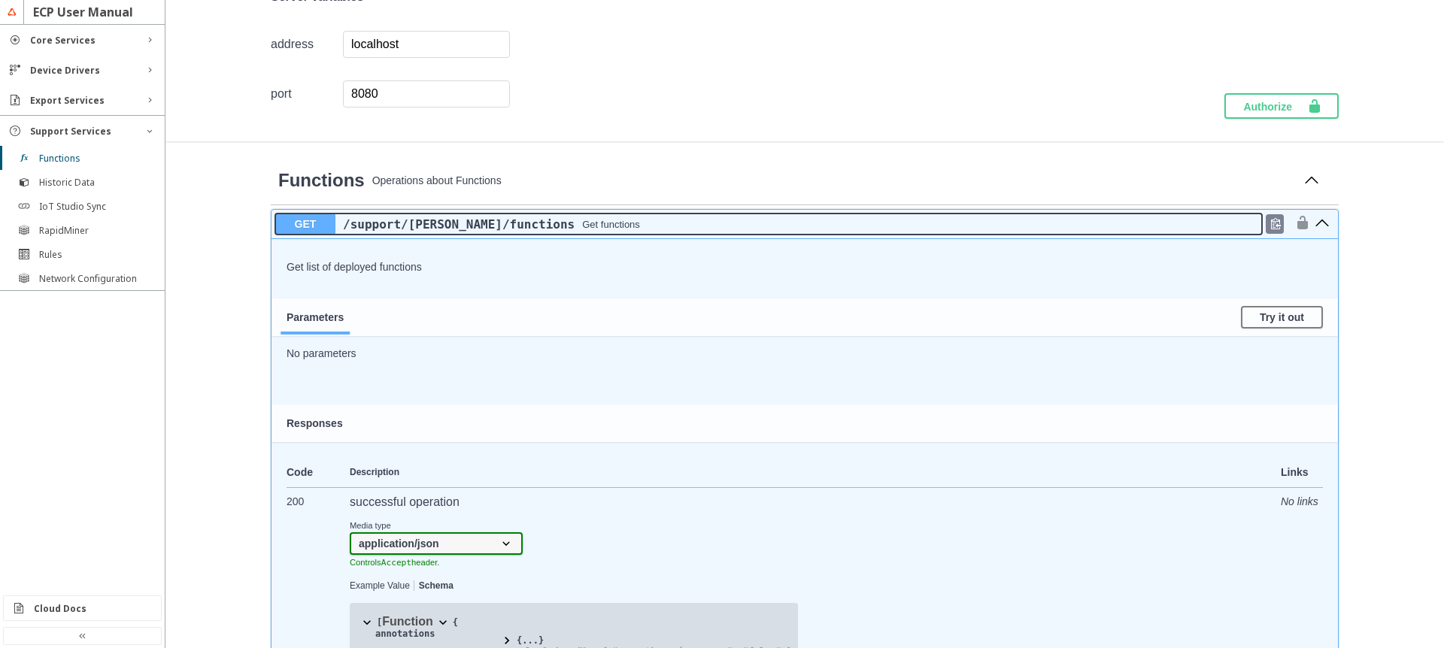
drag, startPoint x: 332, startPoint y: 224, endPoint x: 434, endPoint y: 229, distance: 102.4
click at [434, 229] on div "/support /faas /functions Get functions" at bounding box center [799, 224] width 927 height 14
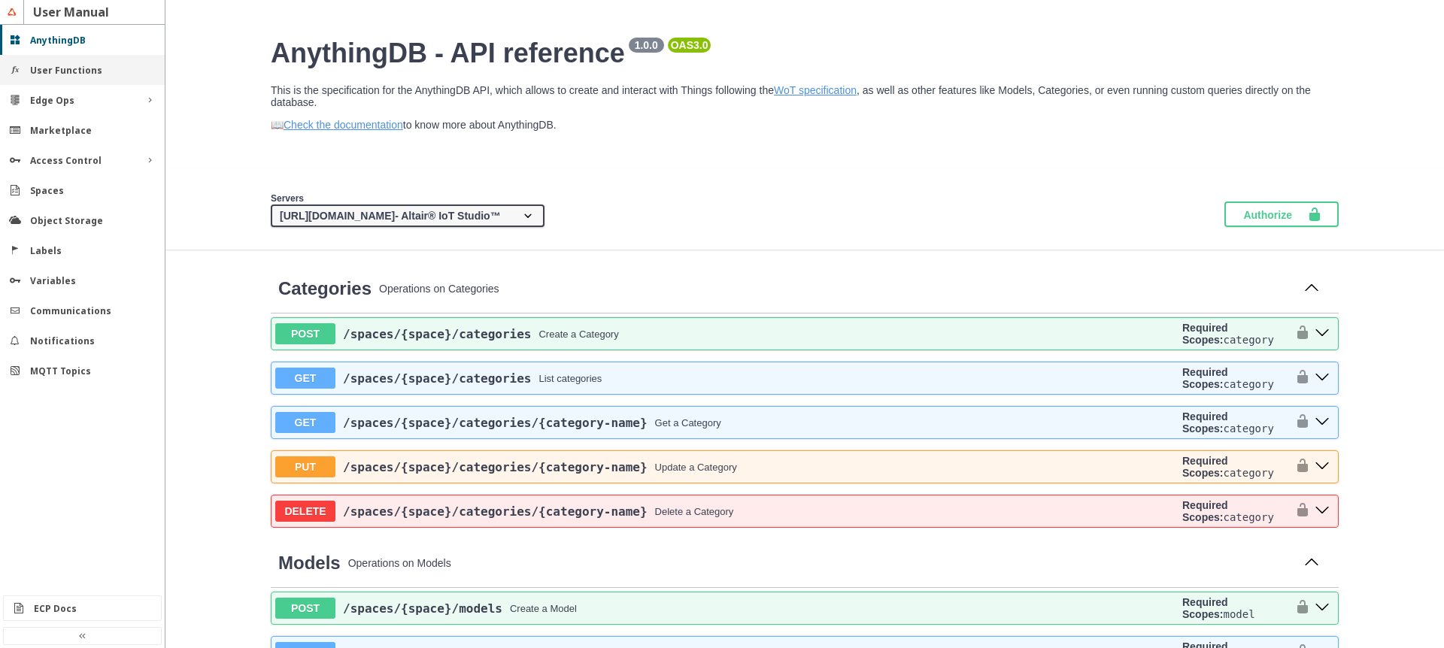
click at [0, 0] on slot "User Functions" at bounding box center [0, 0] width 0 height 0
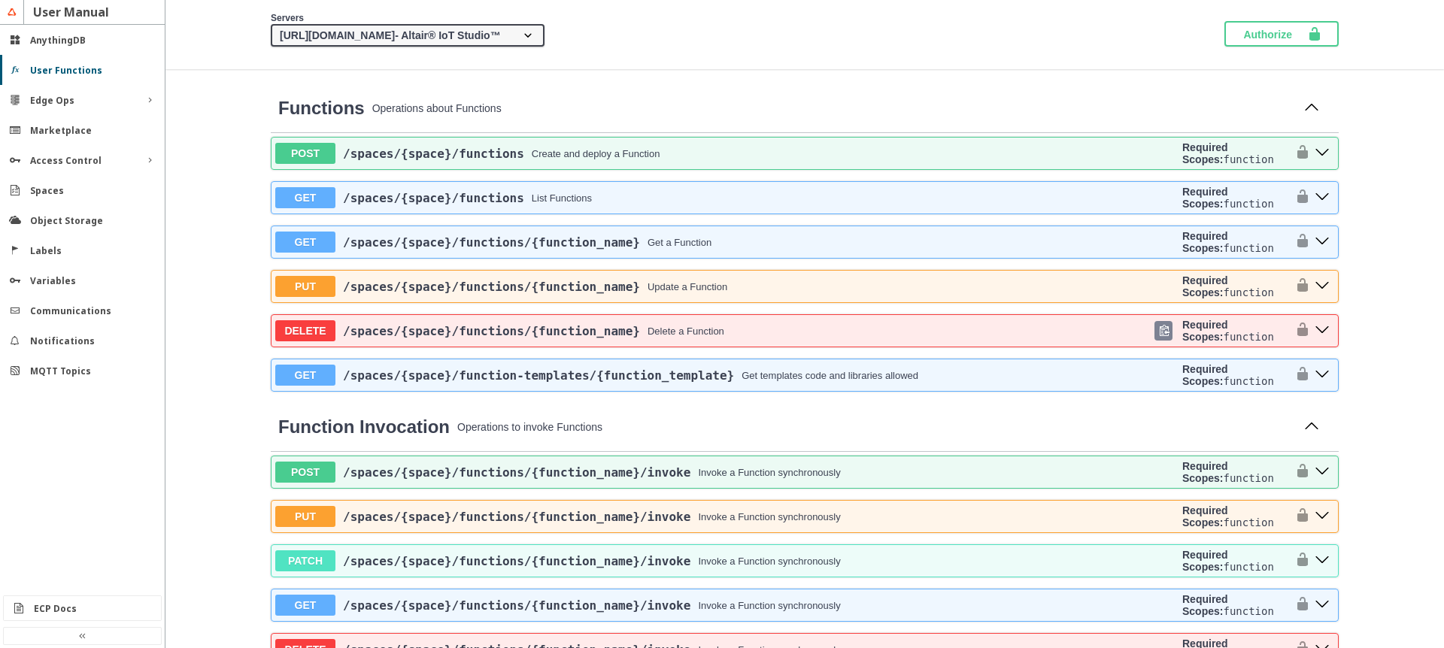
scroll to position [271, 0]
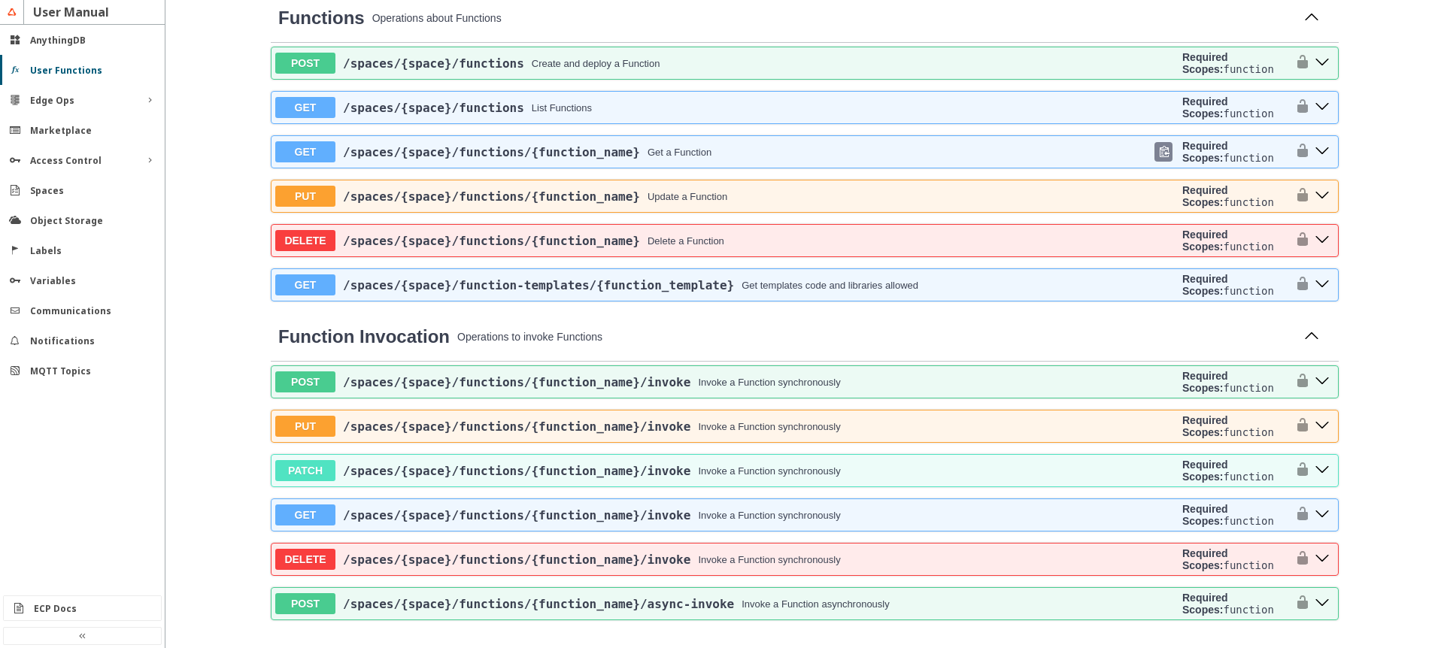
click at [527, 154] on span "/spaces /{space} /functions /{function_name}" at bounding box center [491, 152] width 297 height 14
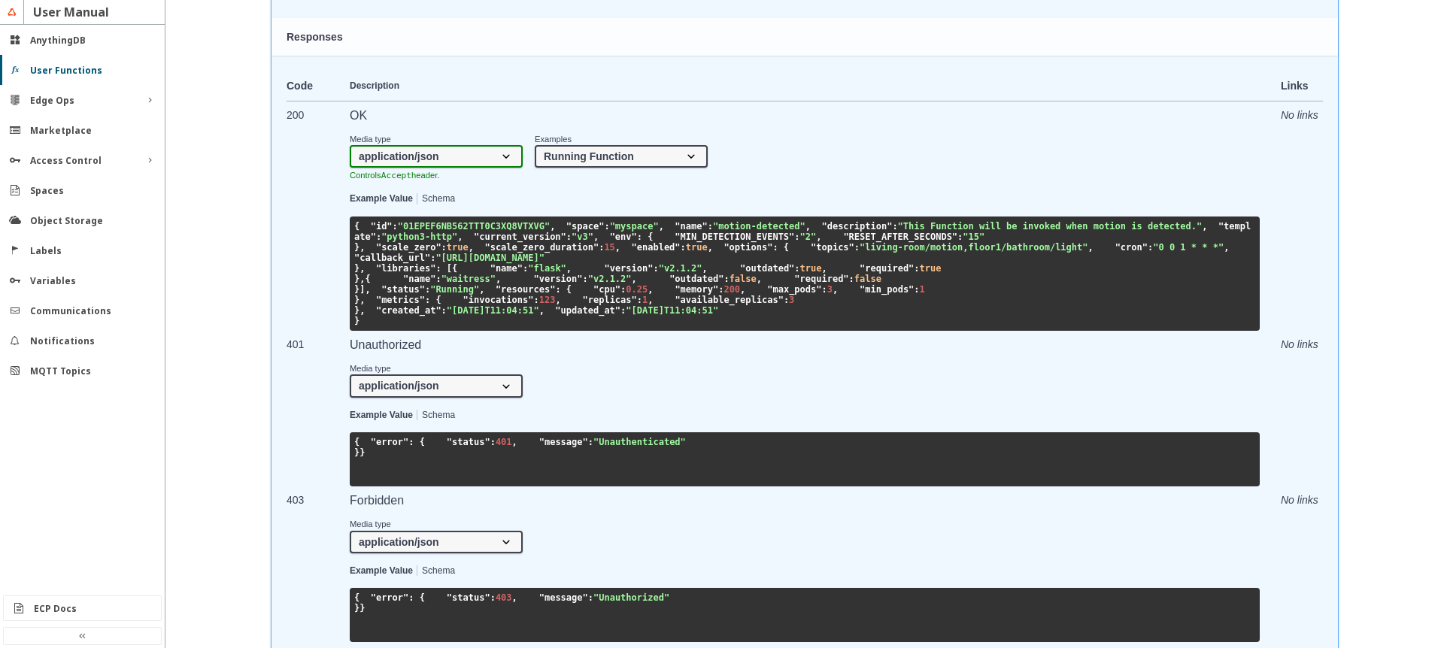
click at [457, 242] on span ""python3-http"" at bounding box center [419, 237] width 76 height 11
click at [601, 291] on pre "{ "id" : "01EPEF6NB562TTT0C3XQ8VTXVG" , "space" : "myspace" , "name" : "motion-…" at bounding box center [805, 274] width 910 height 114
